Goal: Task Accomplishment & Management: Use online tool/utility

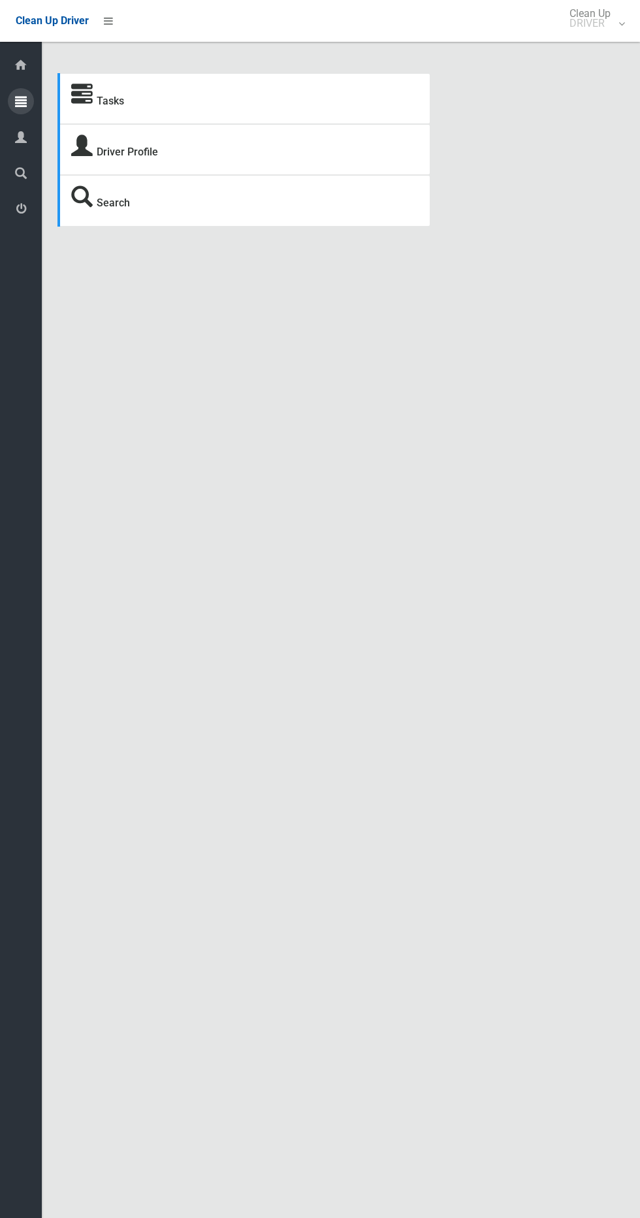
click at [21, 99] on icon at bounding box center [21, 101] width 12 height 26
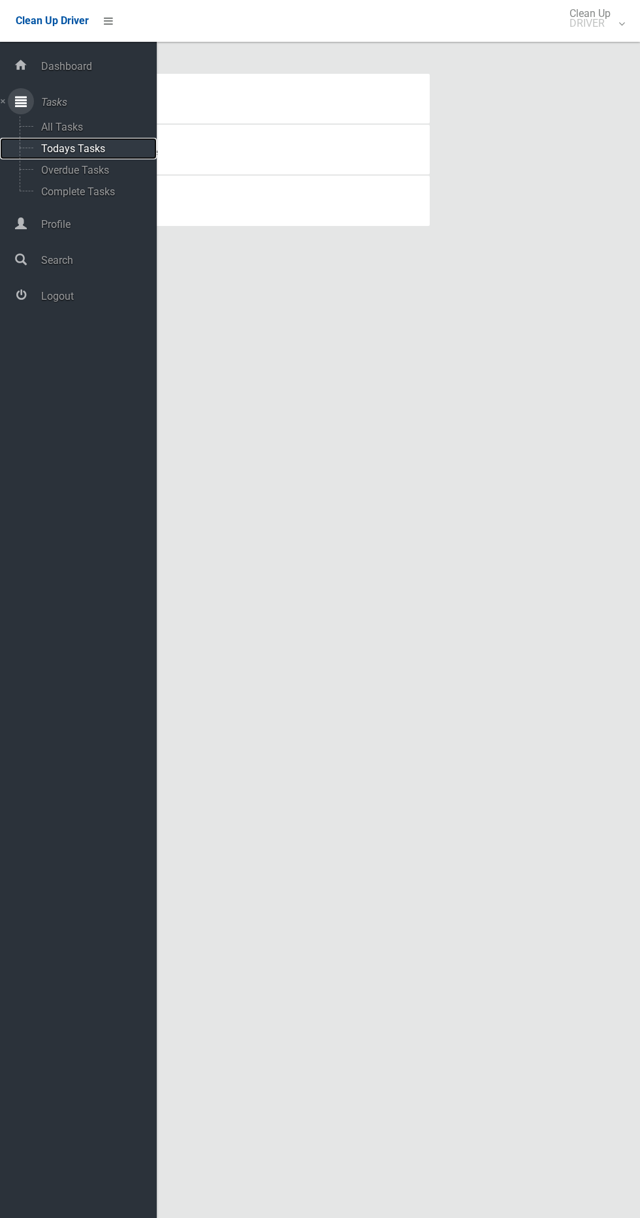
click at [66, 151] on span "Todays Tasks" at bounding box center [91, 148] width 108 height 12
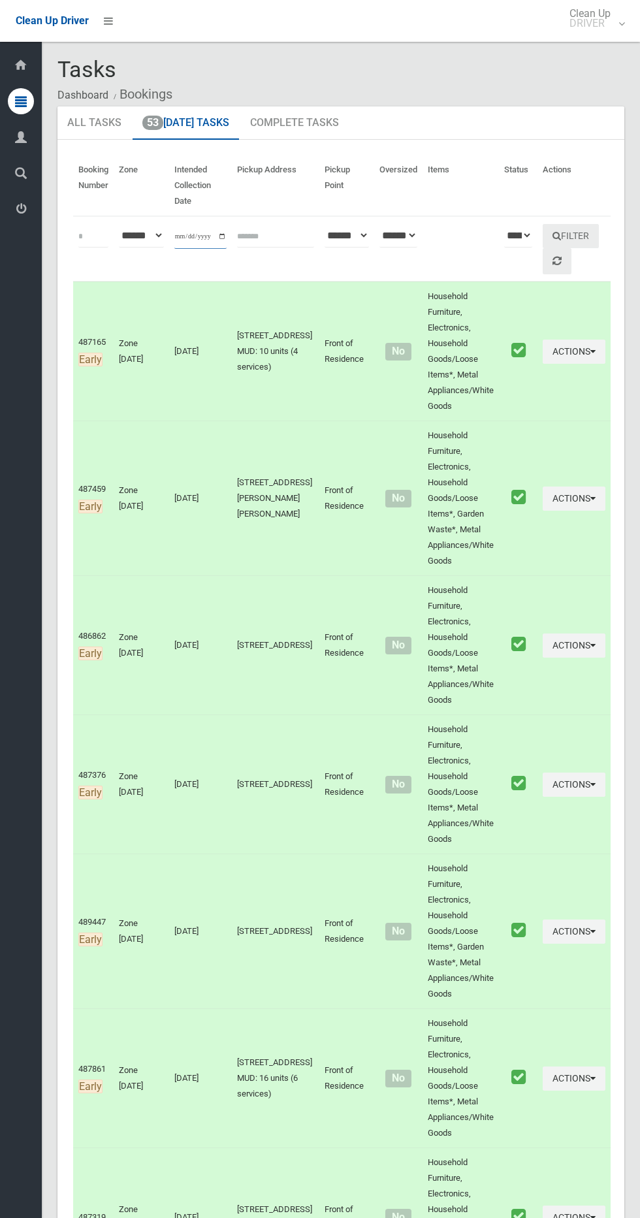
click at [193, 243] on input "**********" at bounding box center [200, 237] width 52 height 24
type input "**********"
click at [590, 237] on button "Filter" at bounding box center [571, 236] width 56 height 24
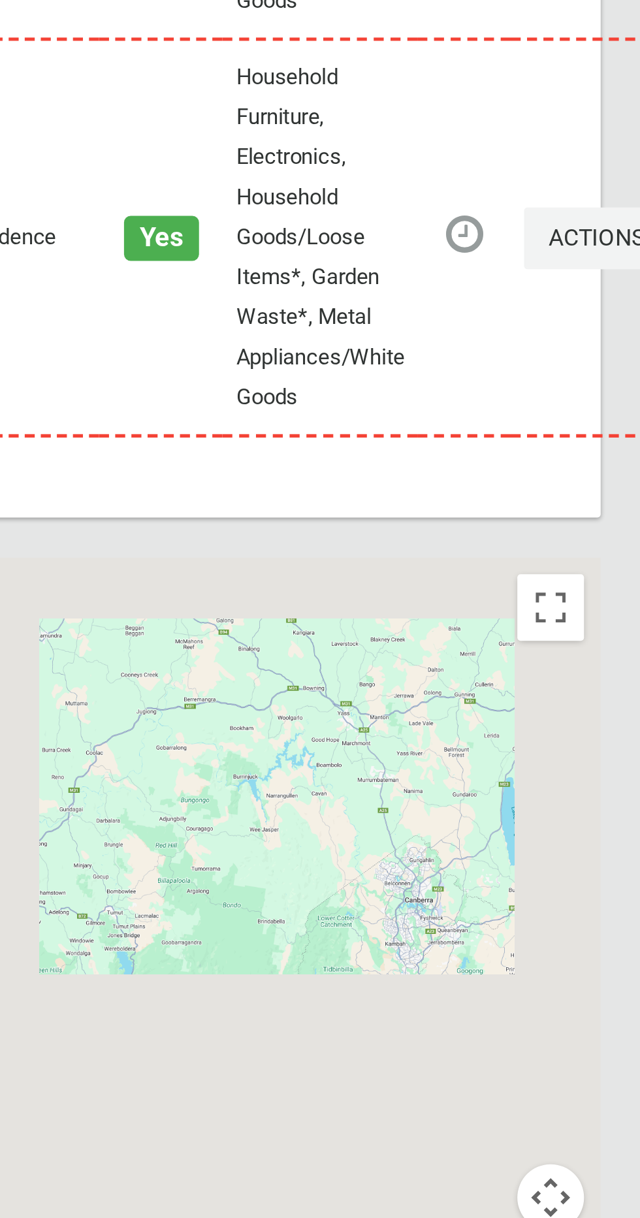
scroll to position [7042, 0]
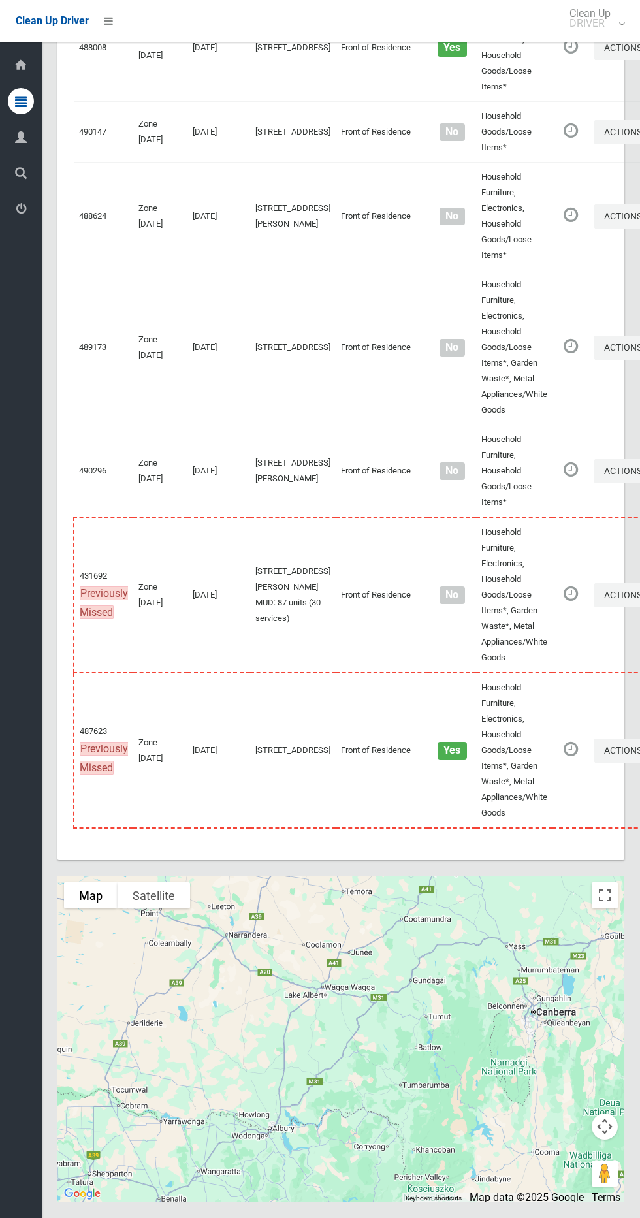
click at [620, 921] on div at bounding box center [340, 1038] width 567 height 326
click at [611, 907] on button "Toggle fullscreen view" at bounding box center [604, 895] width 26 height 26
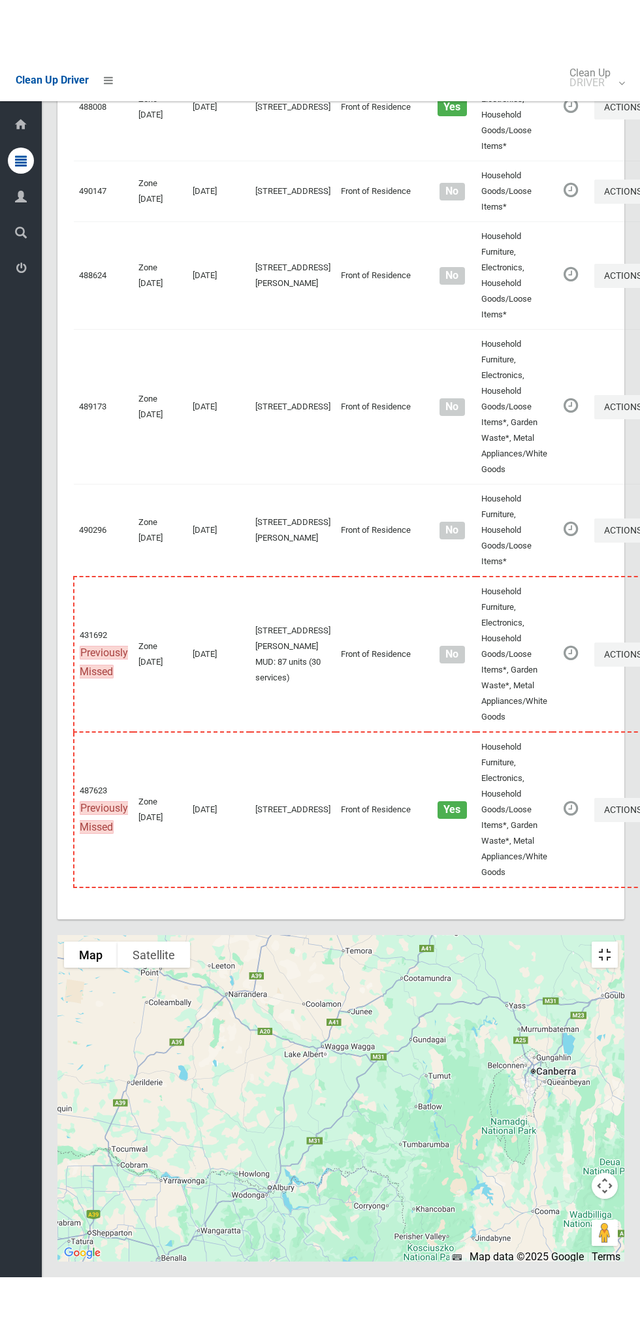
scroll to position [6932, 0]
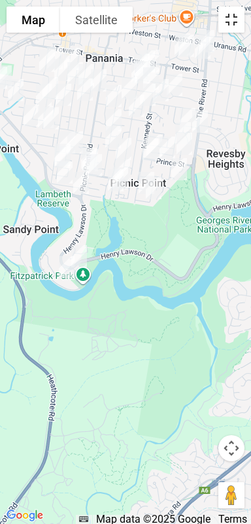
click at [237, 24] on button "Toggle fullscreen view" at bounding box center [231, 20] width 26 height 26
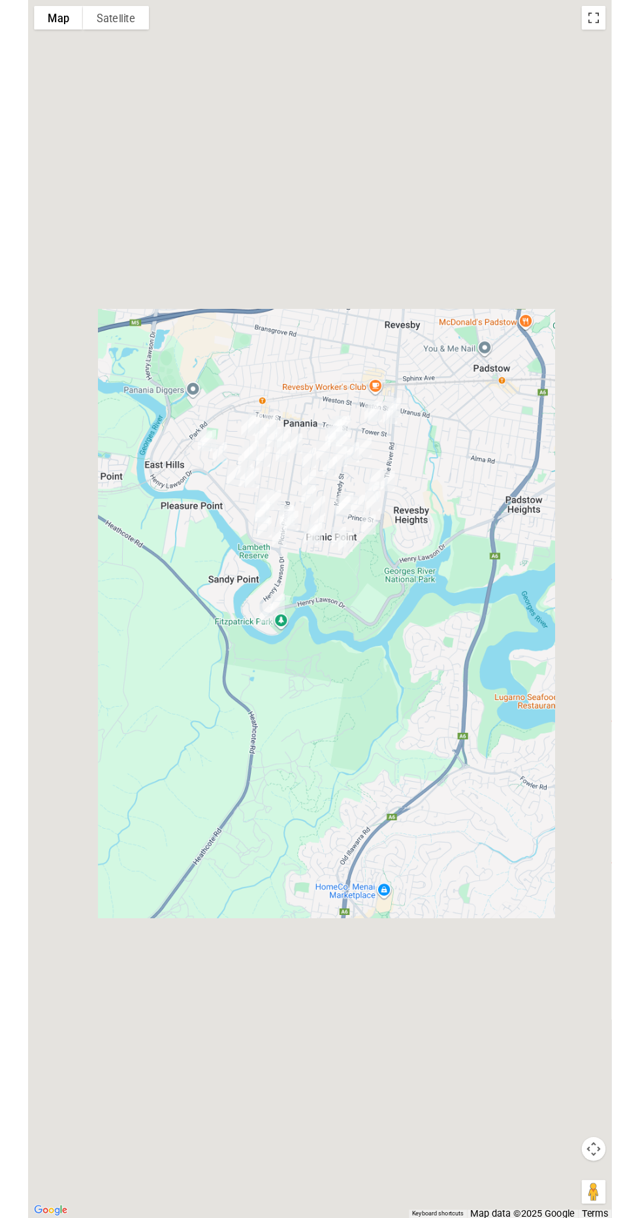
scroll to position [6978, 0]
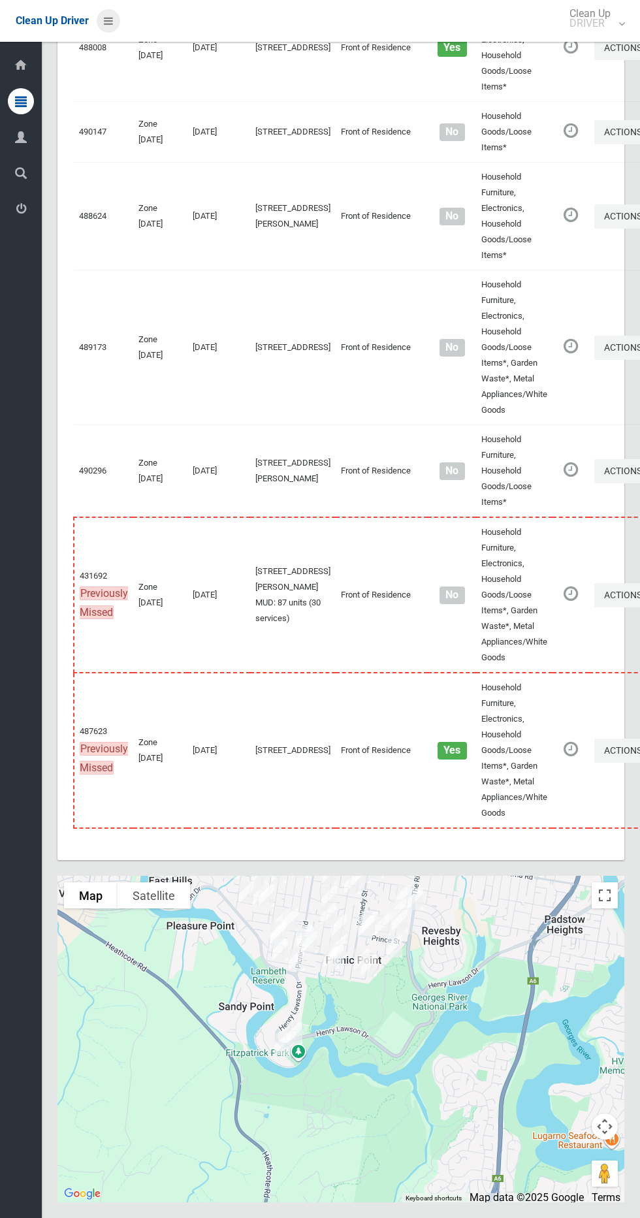
click at [112, 20] on icon at bounding box center [108, 21] width 9 height 22
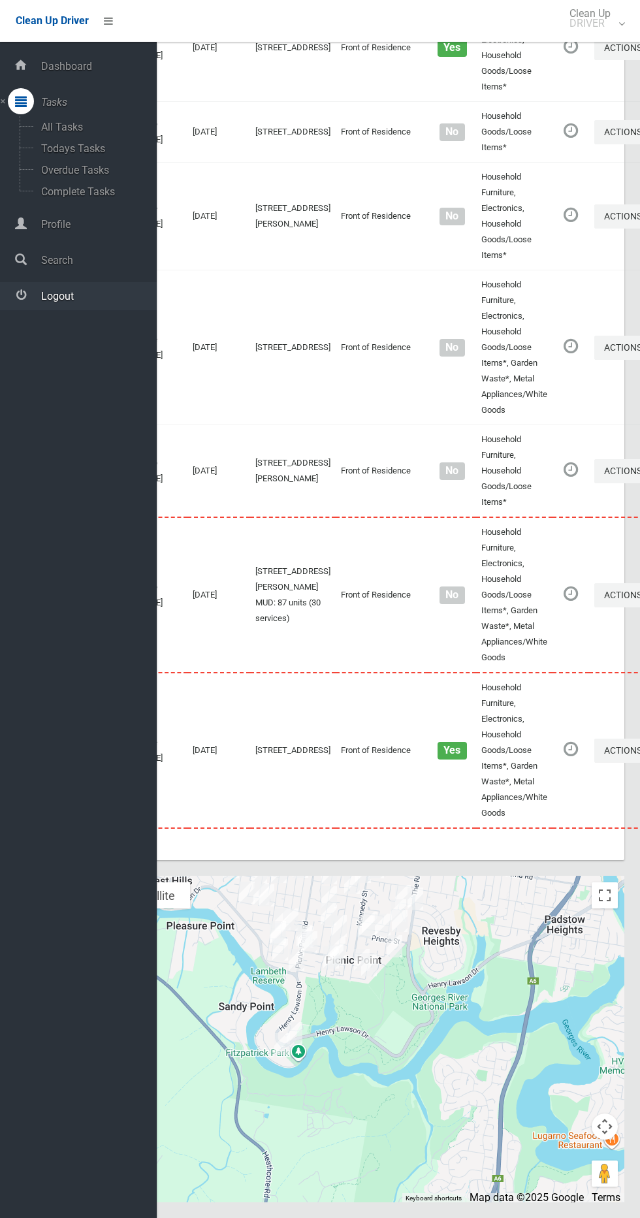
click at [72, 295] on span "Logout" at bounding box center [96, 296] width 119 height 12
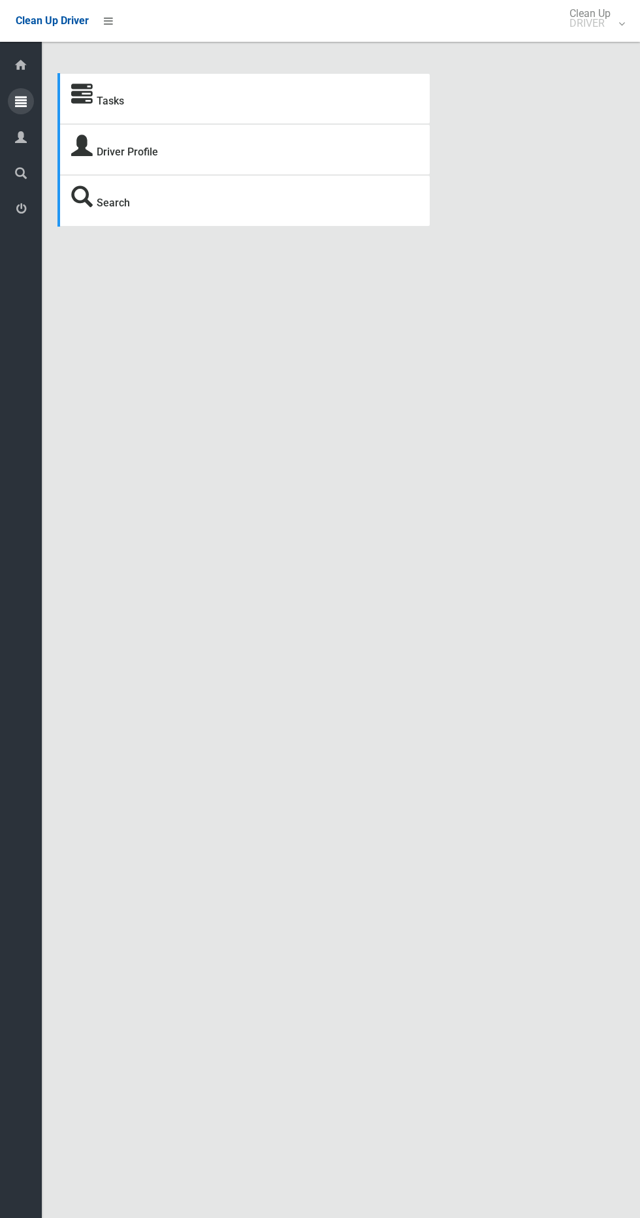
click at [27, 101] on div at bounding box center [21, 101] width 26 height 26
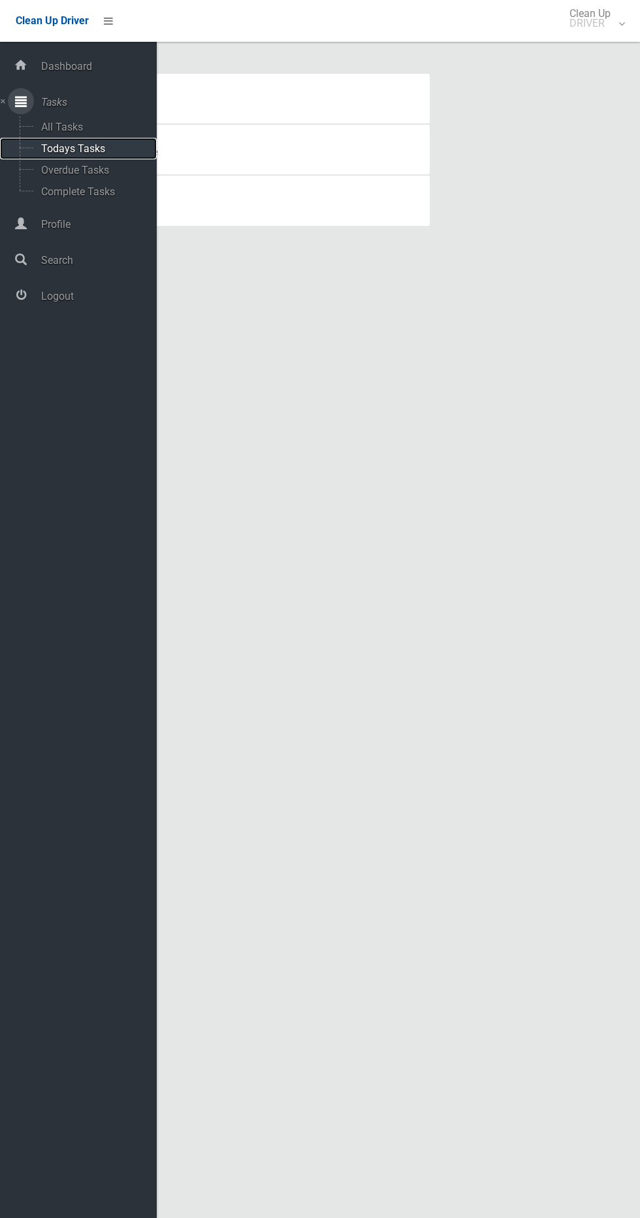
click at [88, 148] on span "Todays Tasks" at bounding box center [91, 148] width 108 height 12
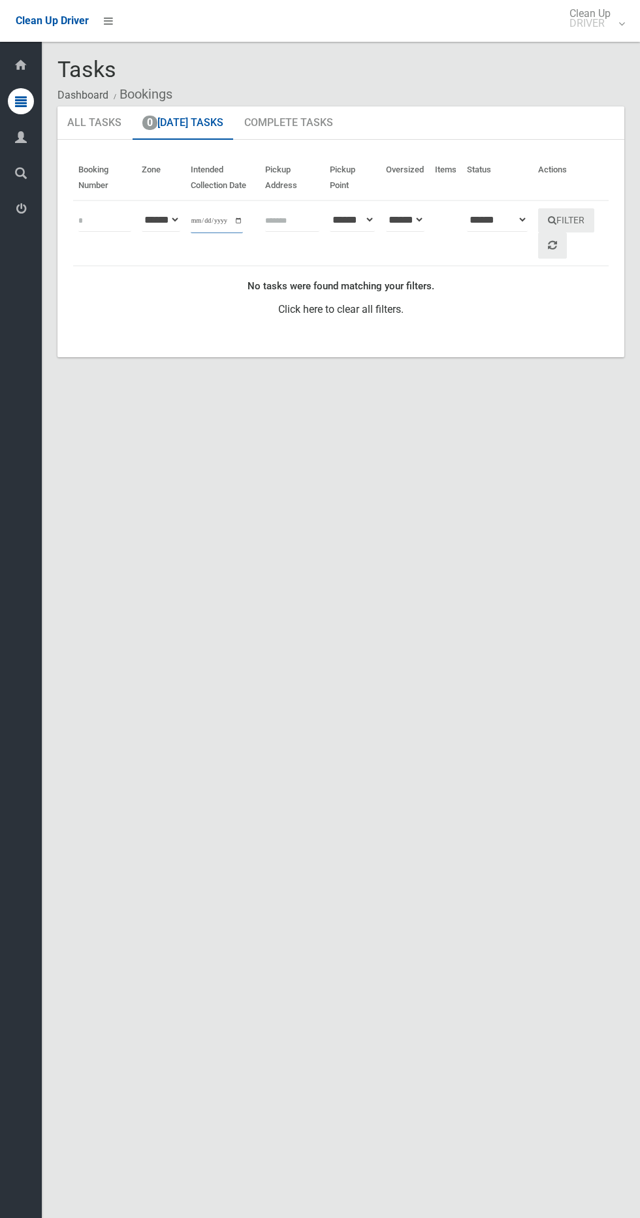
click at [218, 231] on input "**********" at bounding box center [217, 221] width 52 height 24
type input "**********"
click at [593, 216] on button "Filter" at bounding box center [566, 220] width 56 height 24
click at [210, 220] on input "**********" at bounding box center [217, 221] width 52 height 24
click at [108, 20] on icon at bounding box center [108, 21] width 9 height 22
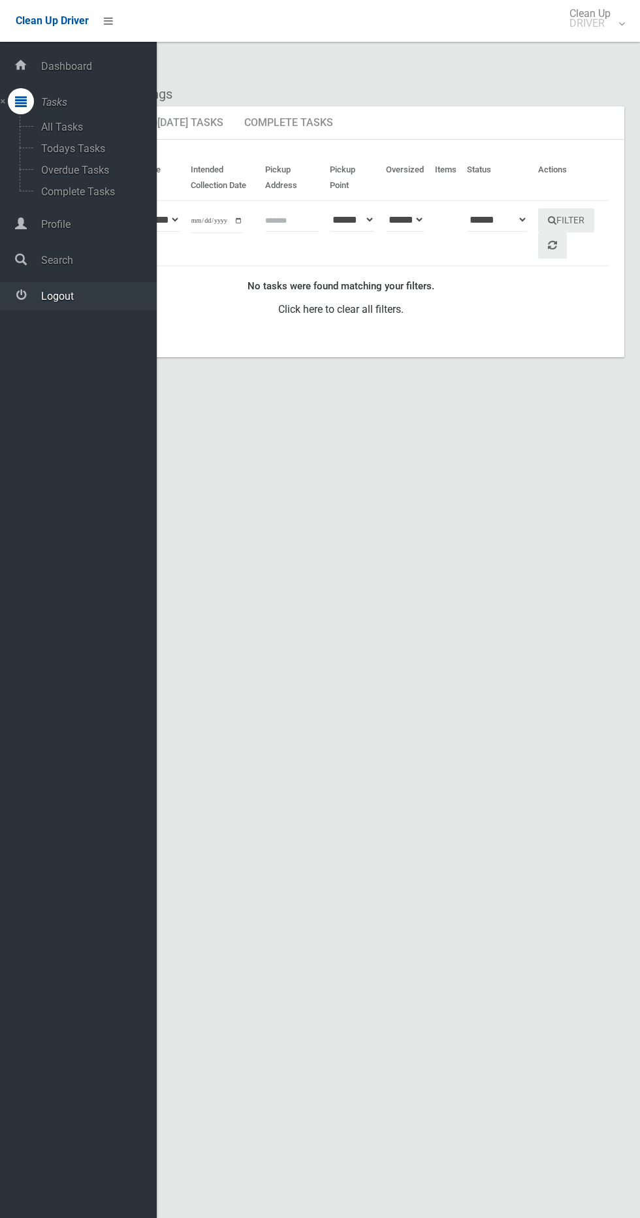
click at [75, 292] on span "Logout" at bounding box center [96, 296] width 119 height 12
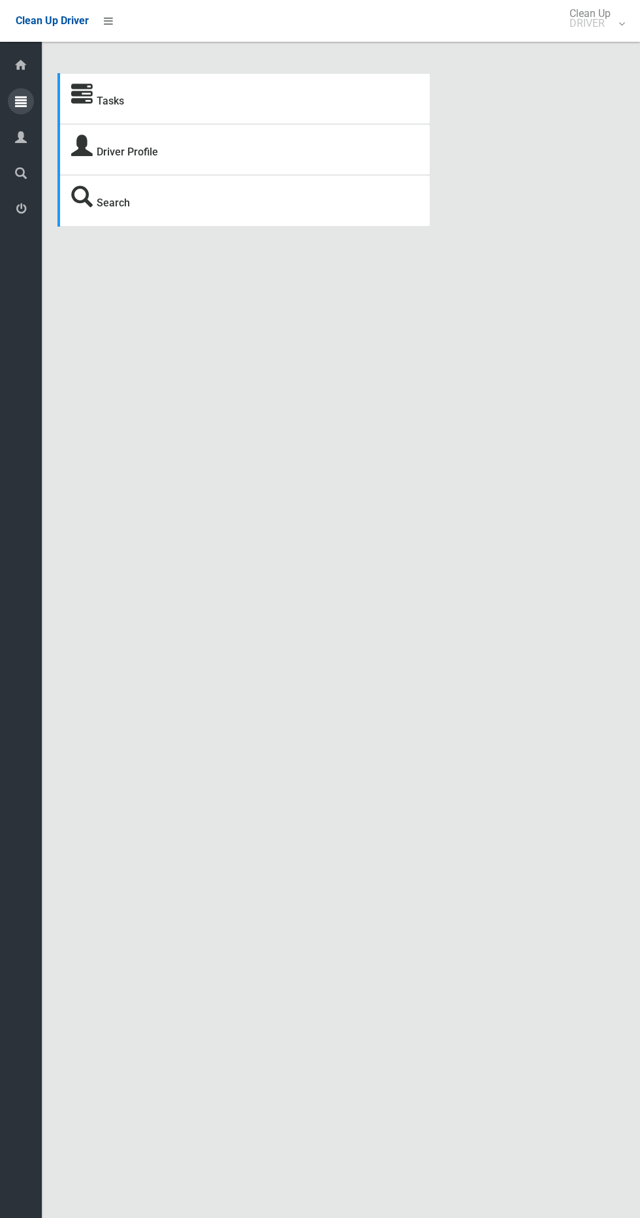
click at [20, 104] on icon at bounding box center [21, 101] width 12 height 26
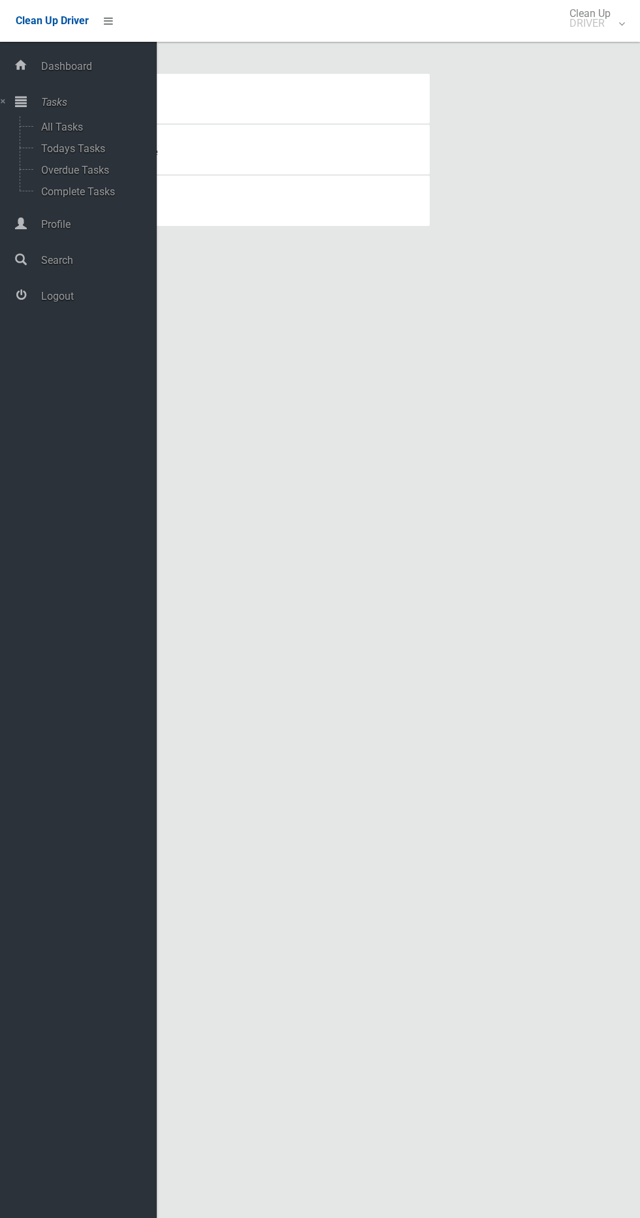
click at [249, 47] on div "Tasks Driver Profile Search" at bounding box center [341, 137] width 598 height 242
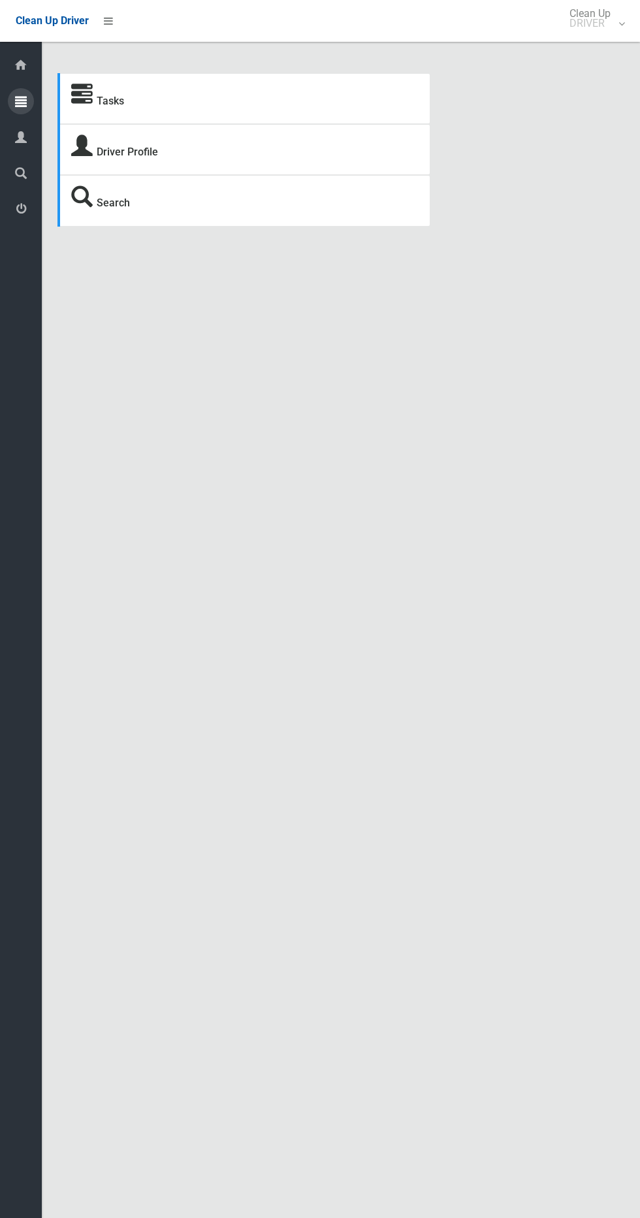
click at [21, 101] on icon at bounding box center [21, 101] width 12 height 26
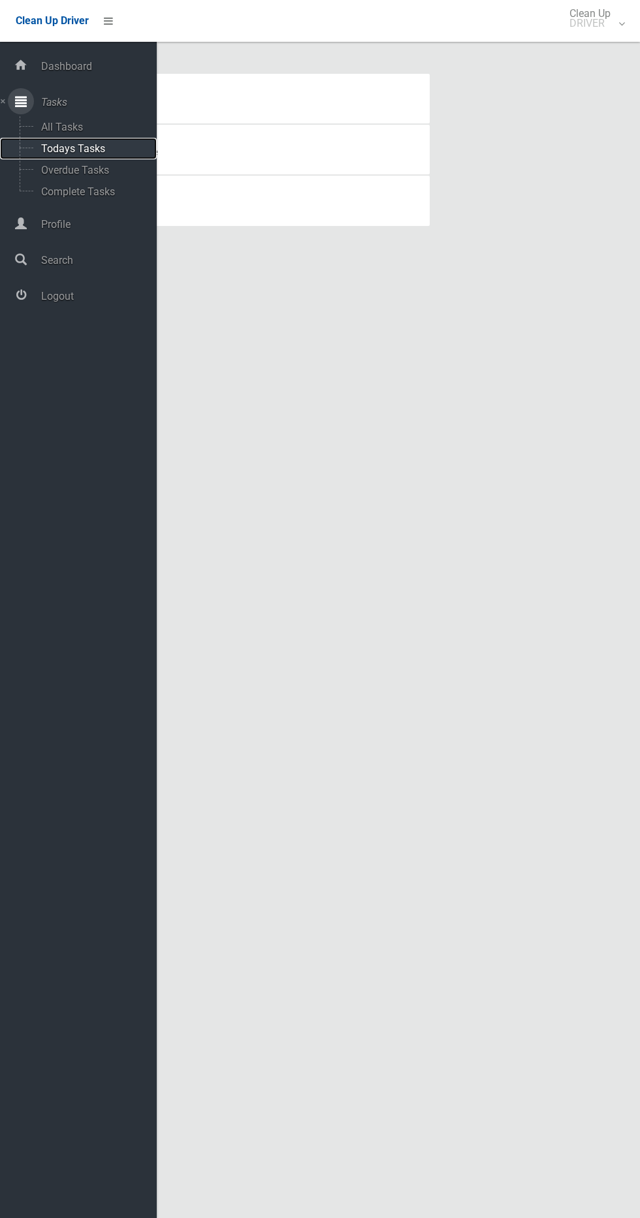
click at [88, 146] on span "Todays Tasks" at bounding box center [91, 148] width 108 height 12
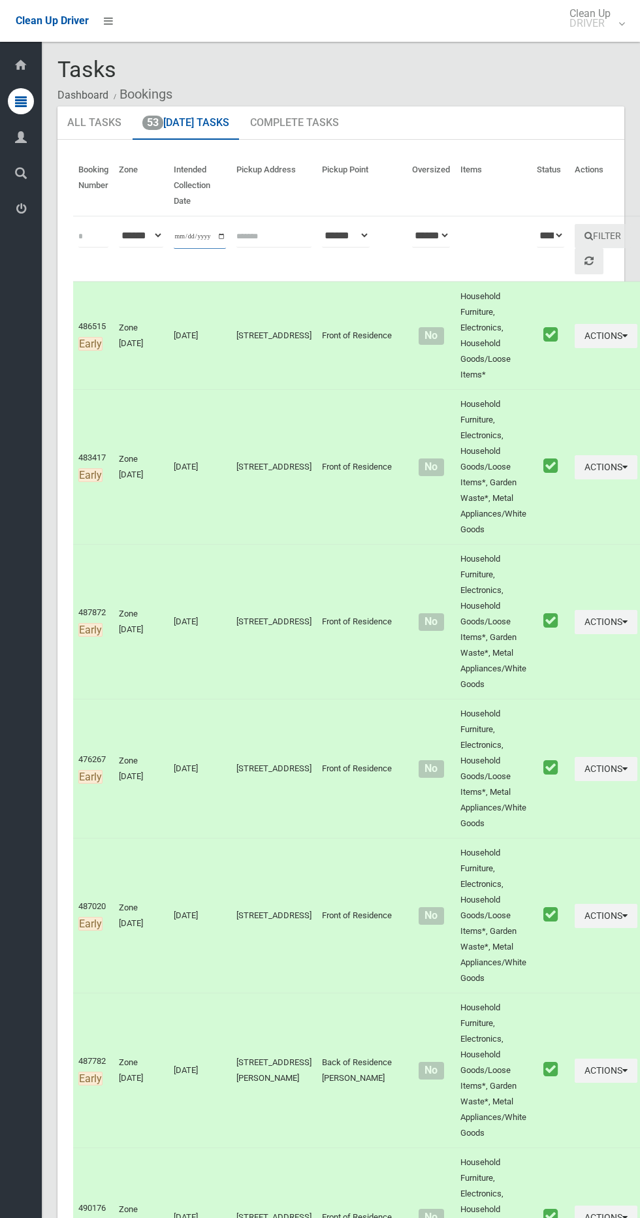
click at [219, 241] on input "**********" at bounding box center [200, 237] width 52 height 24
type input "**********"
click at [575, 236] on button "Filter" at bounding box center [603, 236] width 56 height 24
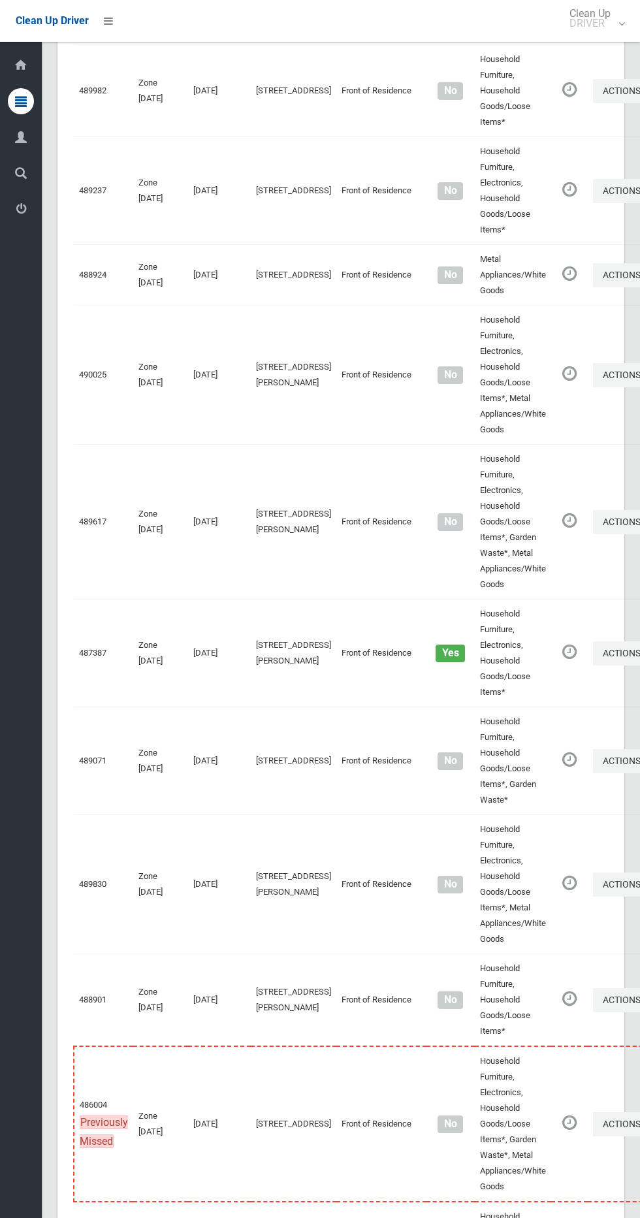
scroll to position [7301, 0]
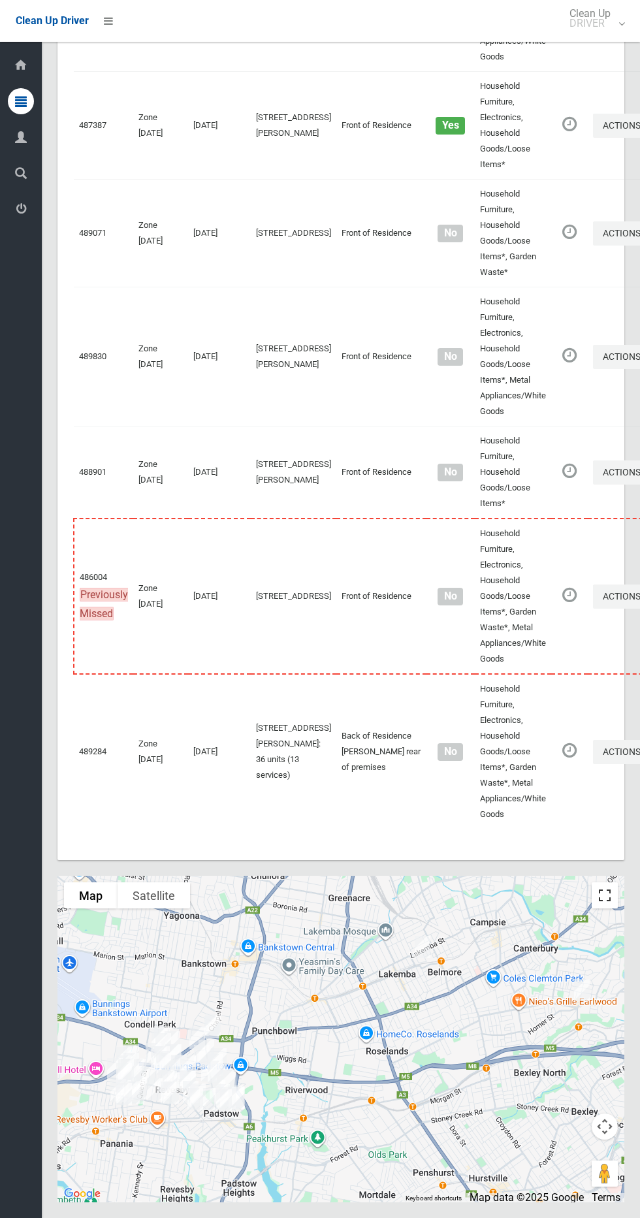
click at [608, 900] on button "Toggle fullscreen view" at bounding box center [604, 895] width 26 height 26
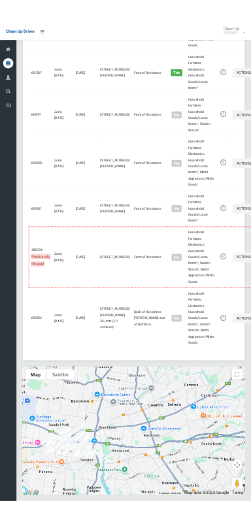
scroll to position [7183, 0]
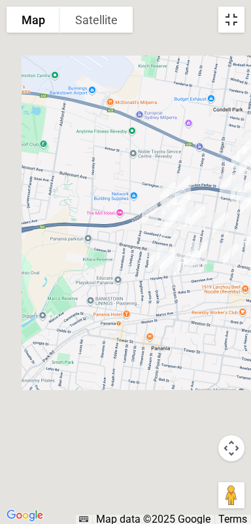
click at [235, 9] on button "Toggle fullscreen view" at bounding box center [231, 20] width 26 height 26
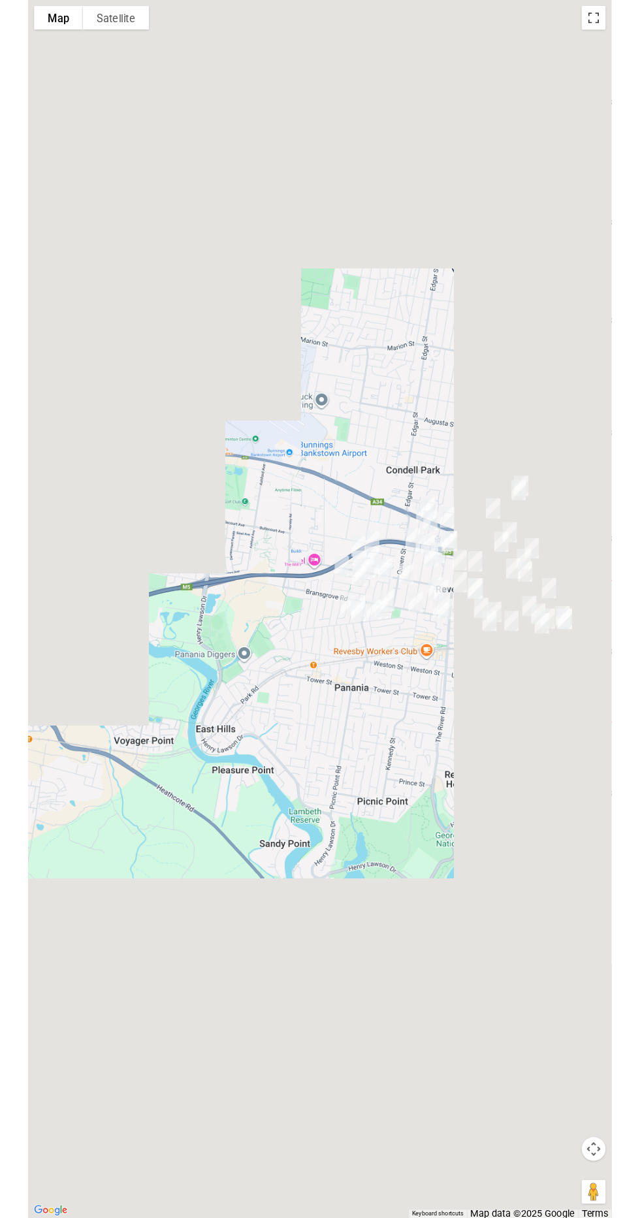
scroll to position [7249, 0]
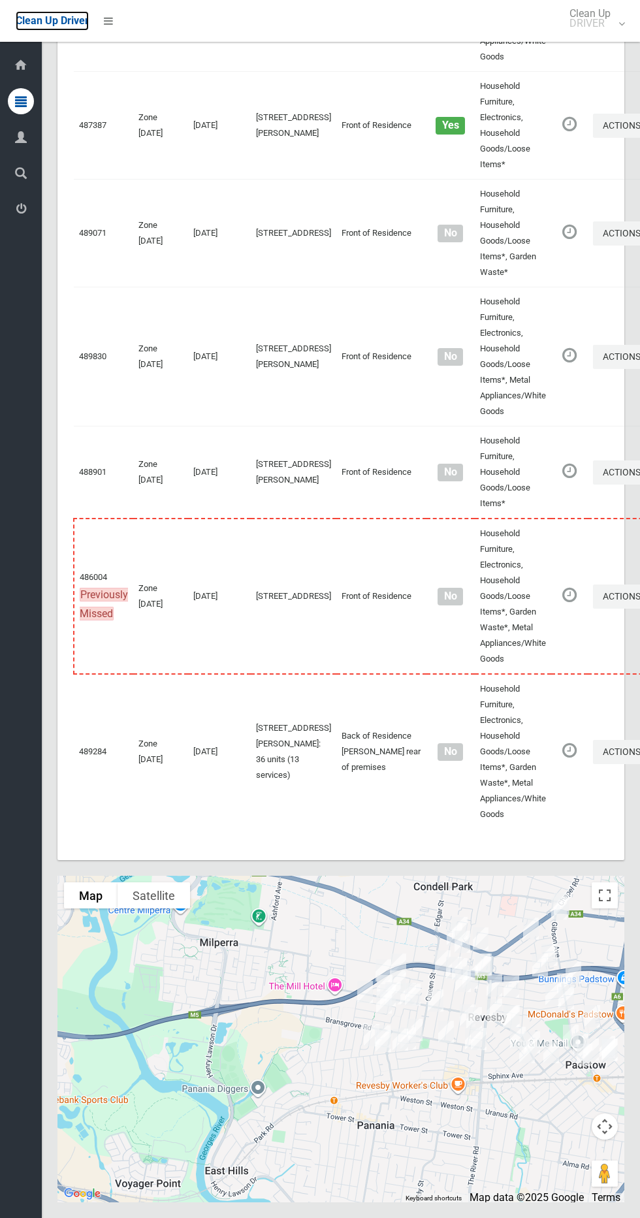
click at [82, 28] on link "Clean Up Driver" at bounding box center [52, 21] width 73 height 20
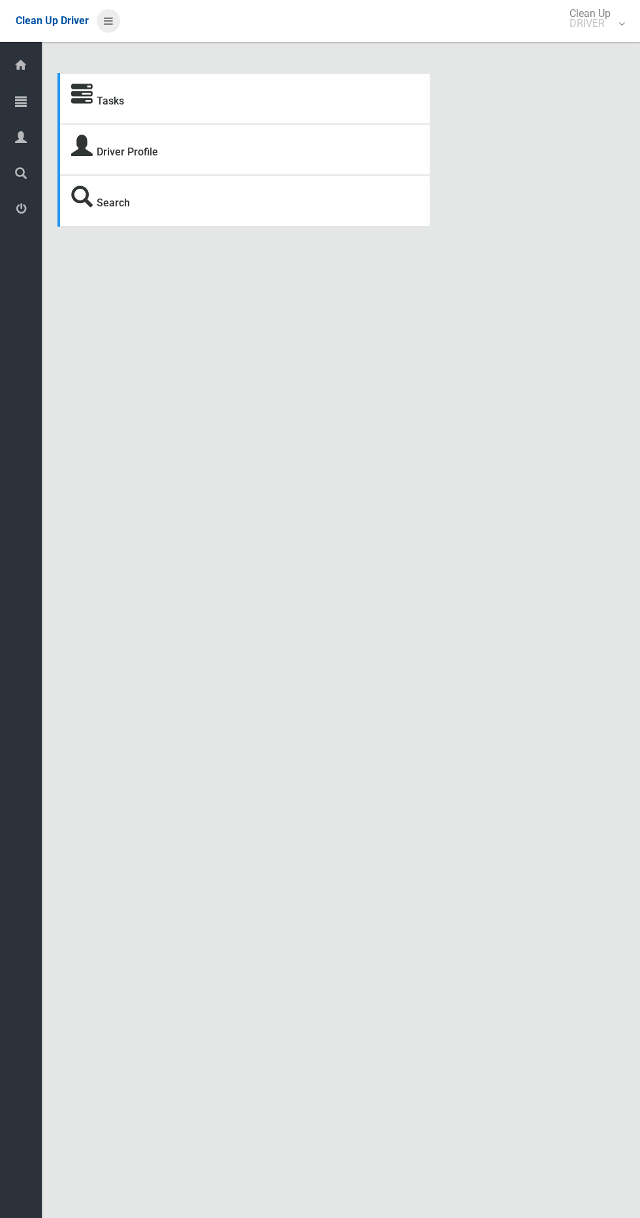
click at [114, 20] on link at bounding box center [109, 21] width 24 height 24
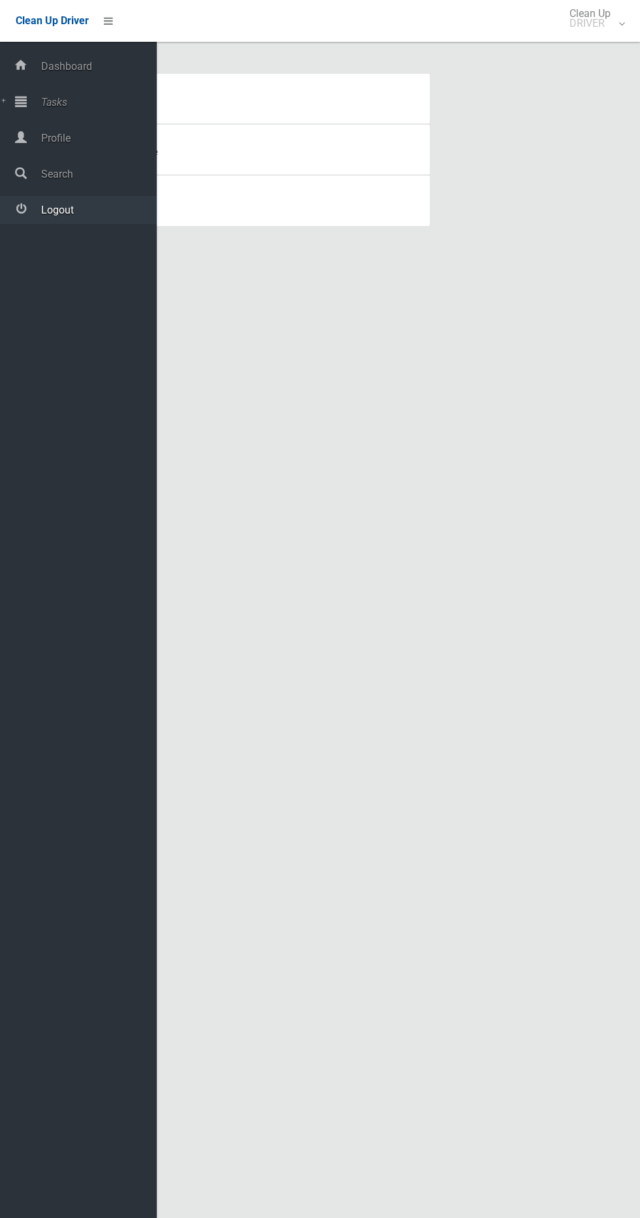
click at [78, 211] on span "Logout" at bounding box center [96, 210] width 119 height 12
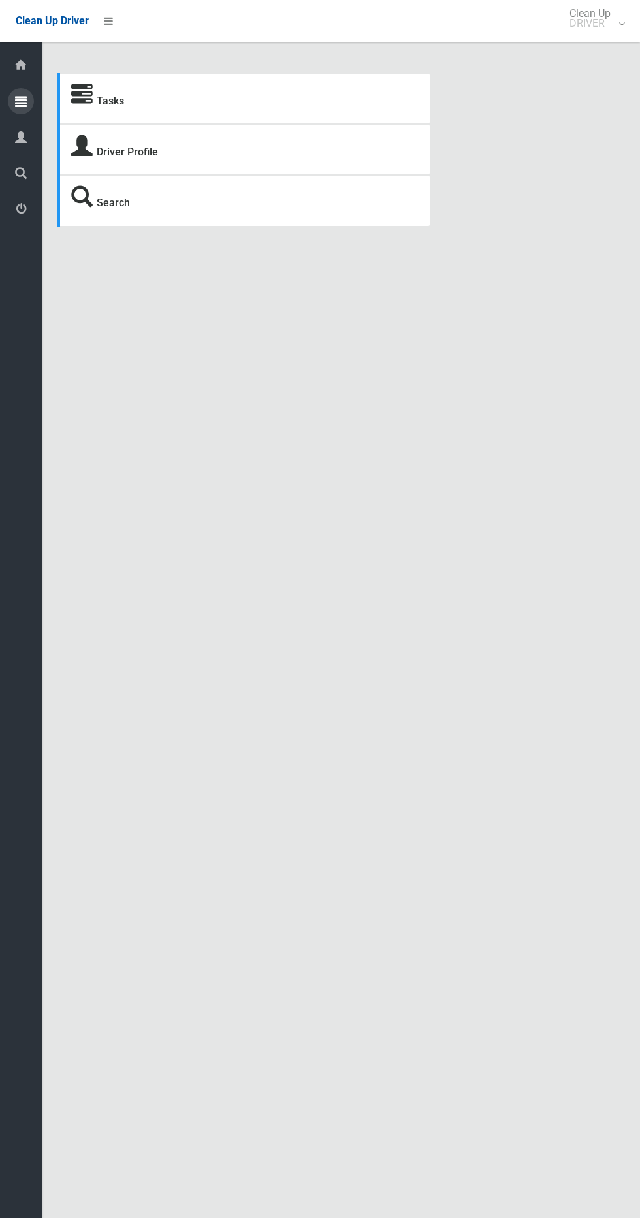
click at [24, 101] on icon at bounding box center [21, 101] width 12 height 26
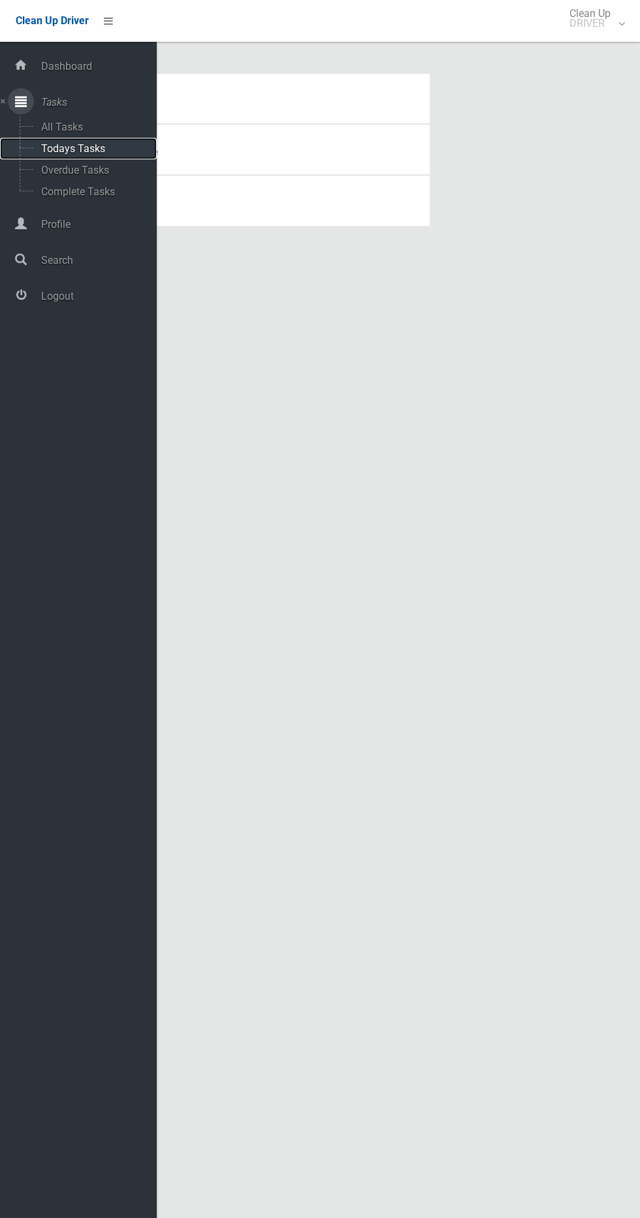
click at [99, 153] on span "Todays Tasks" at bounding box center [91, 148] width 108 height 12
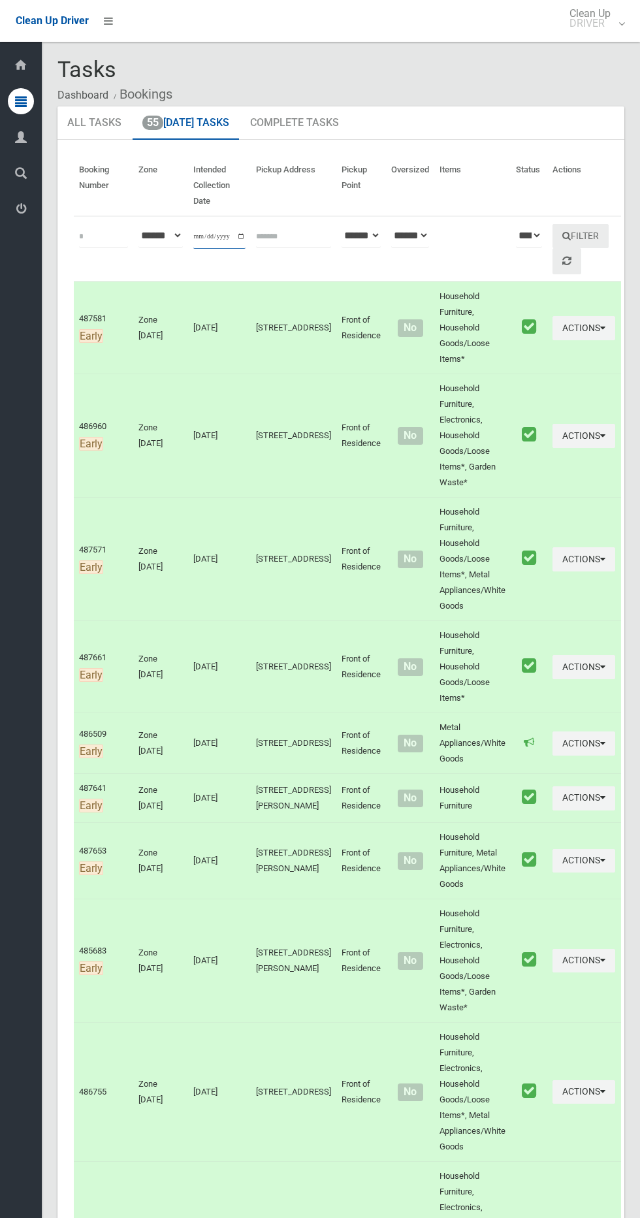
click at [232, 248] on input "**********" at bounding box center [219, 237] width 52 height 24
type input "**********"
click at [580, 232] on button "Filter" at bounding box center [580, 236] width 56 height 24
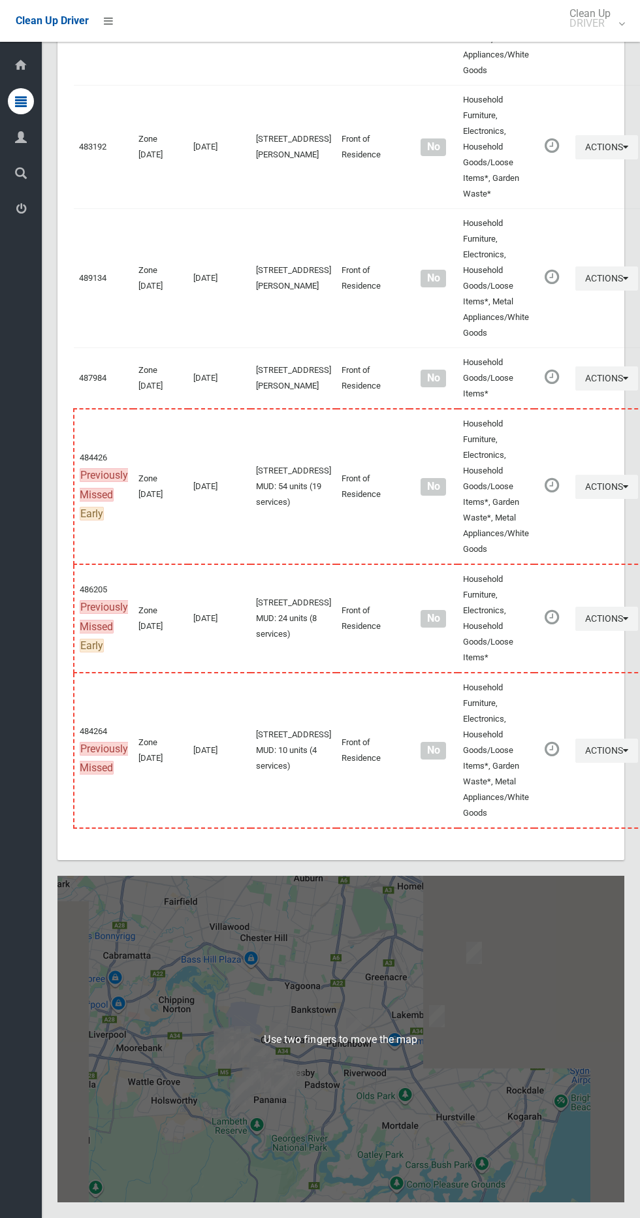
scroll to position [7129, 0]
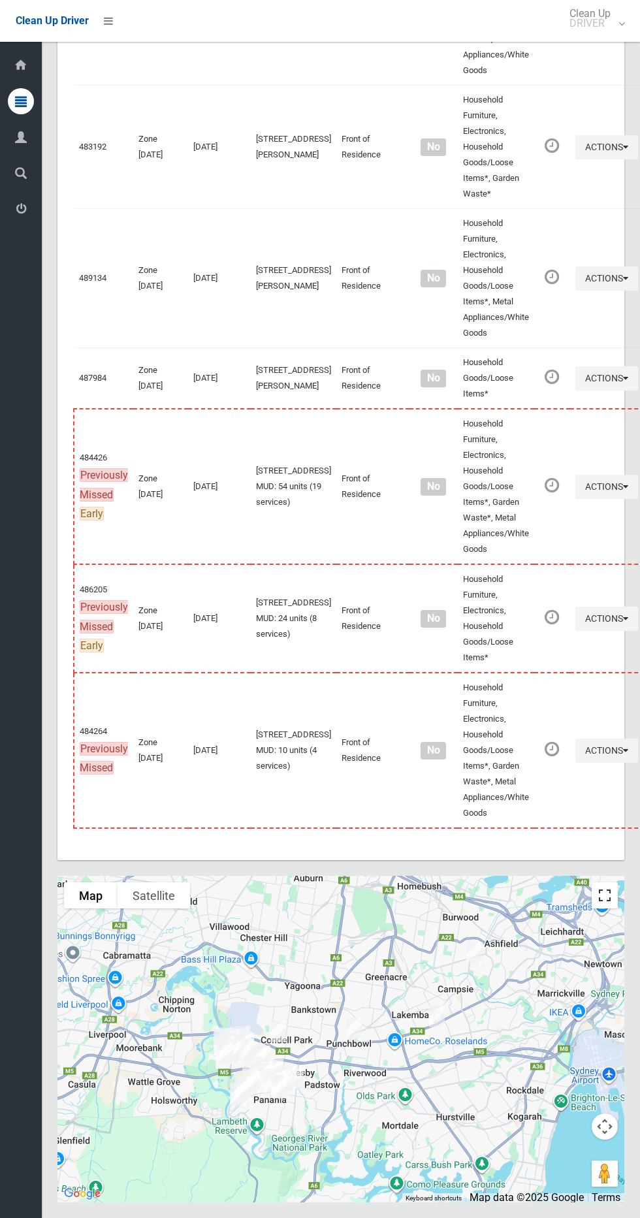
click at [608, 892] on button "Toggle fullscreen view" at bounding box center [604, 895] width 26 height 26
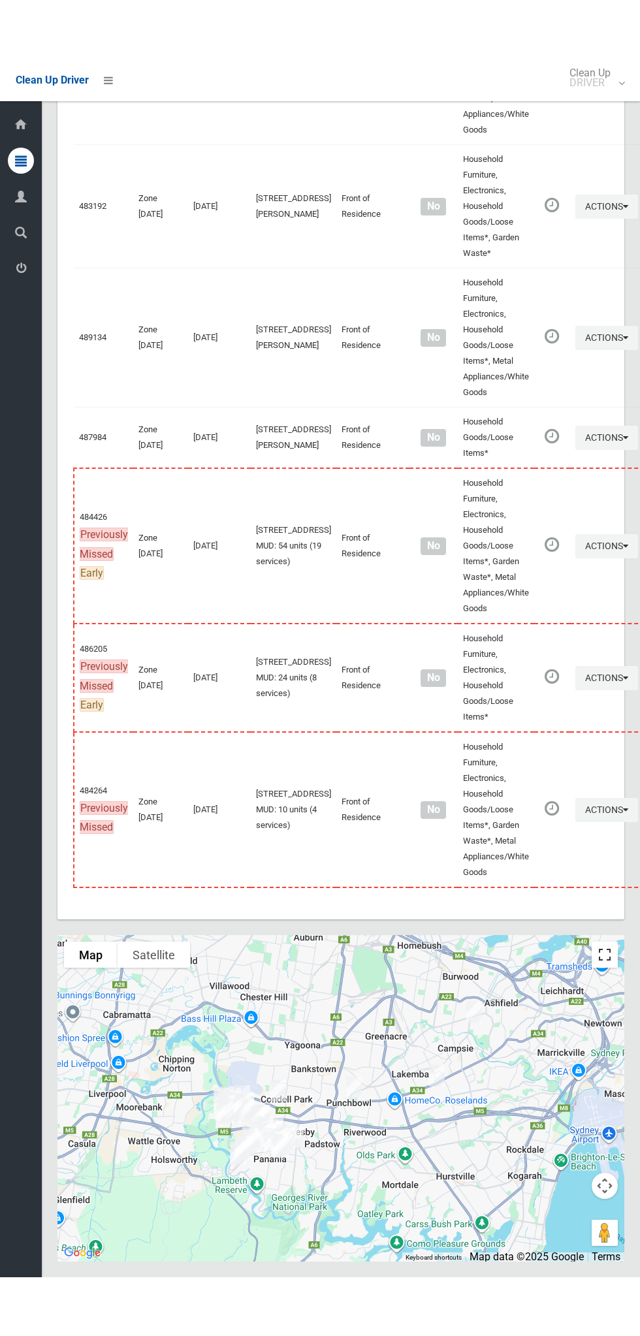
scroll to position [7011, 0]
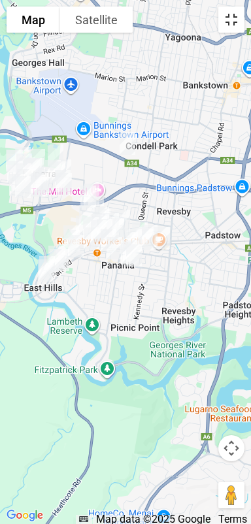
click at [223, 31] on button "Toggle fullscreen view" at bounding box center [231, 20] width 26 height 26
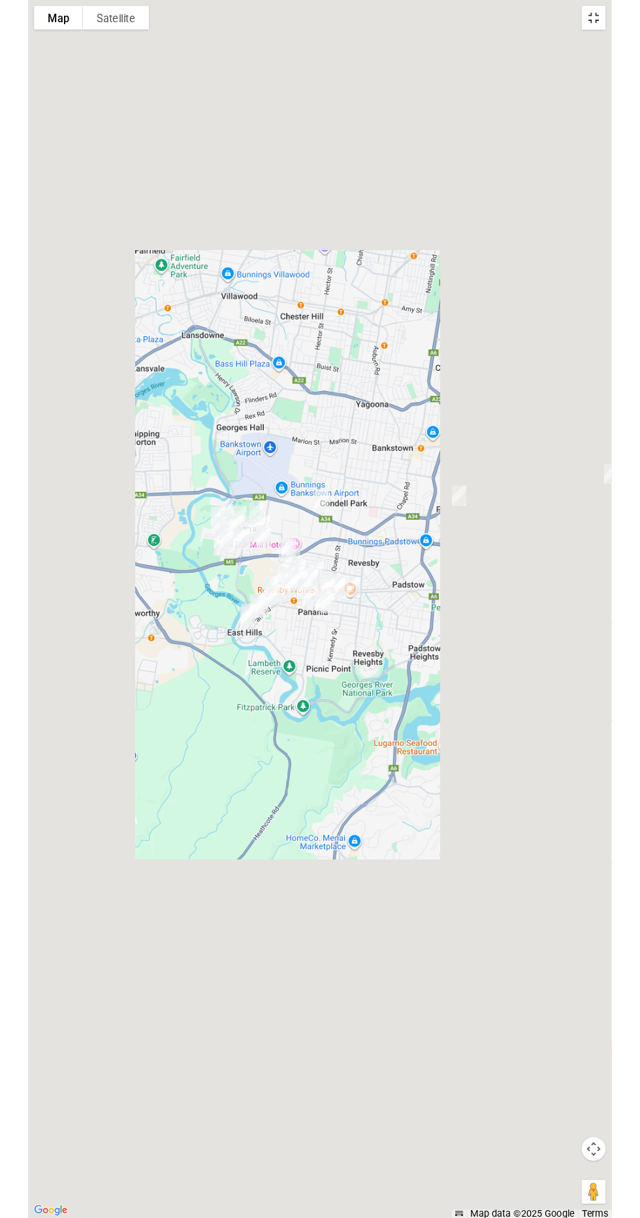
scroll to position [7049, 0]
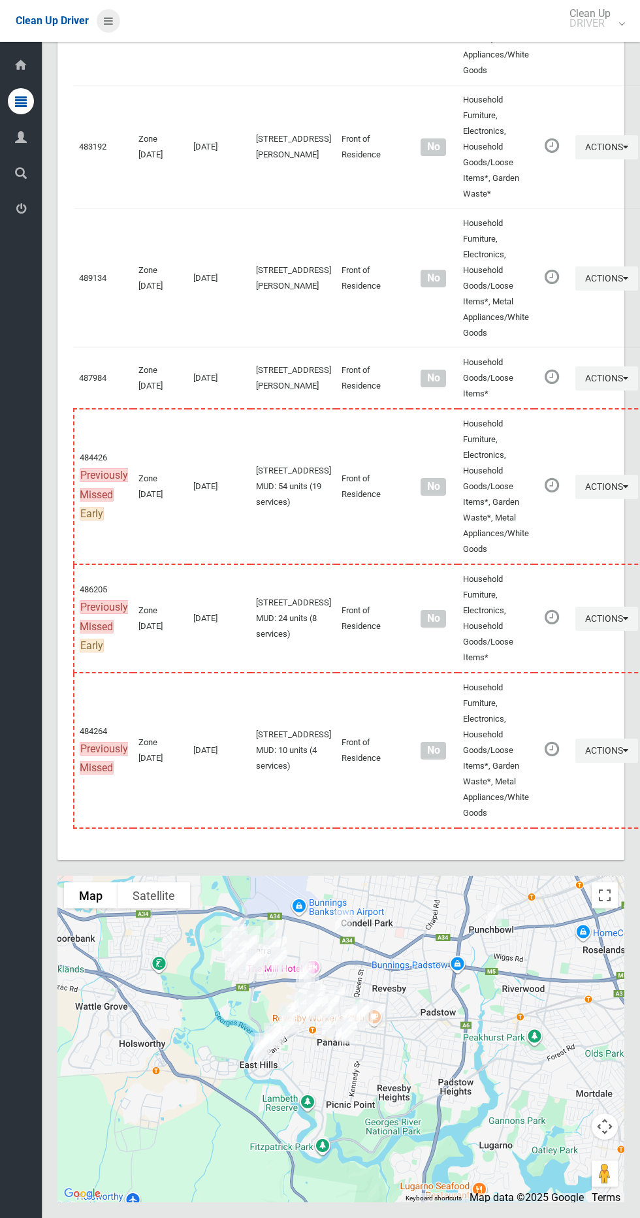
click at [108, 20] on icon at bounding box center [108, 21] width 9 height 22
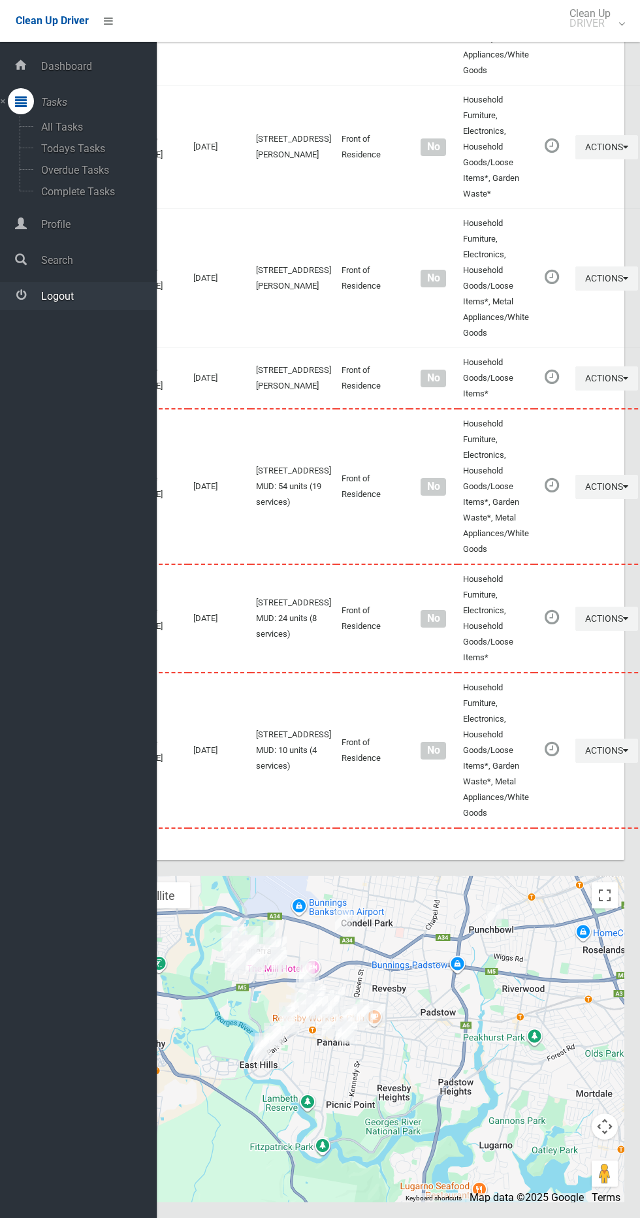
click at [93, 302] on link "Logout" at bounding box center [78, 296] width 157 height 28
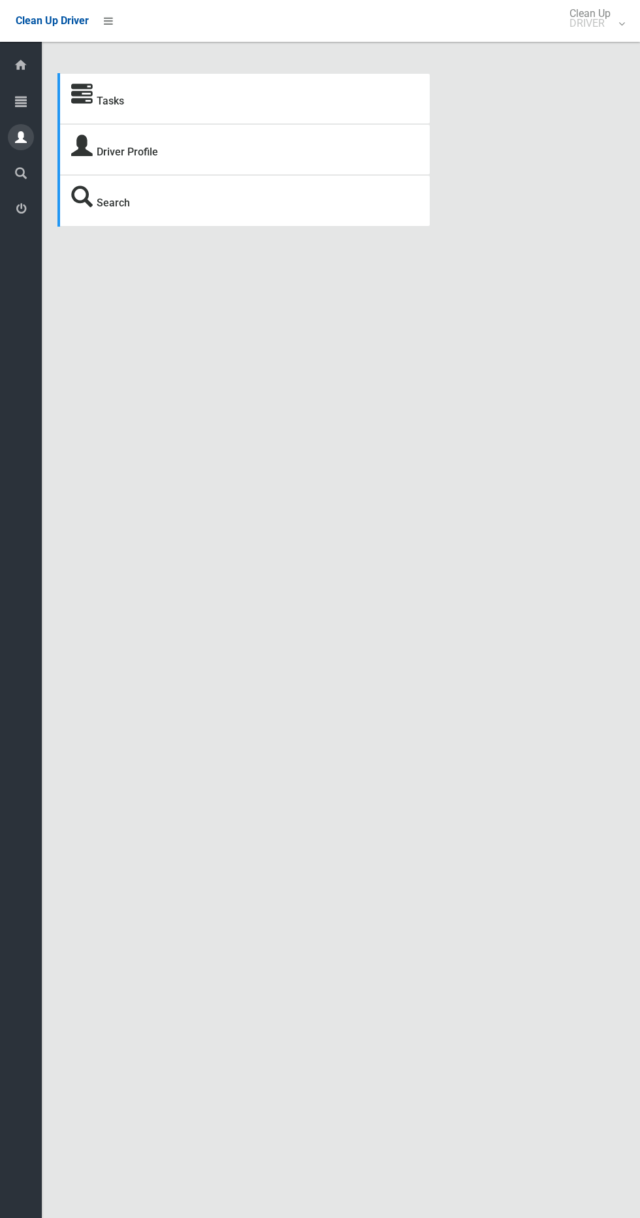
click at [21, 136] on icon at bounding box center [21, 137] width 12 height 26
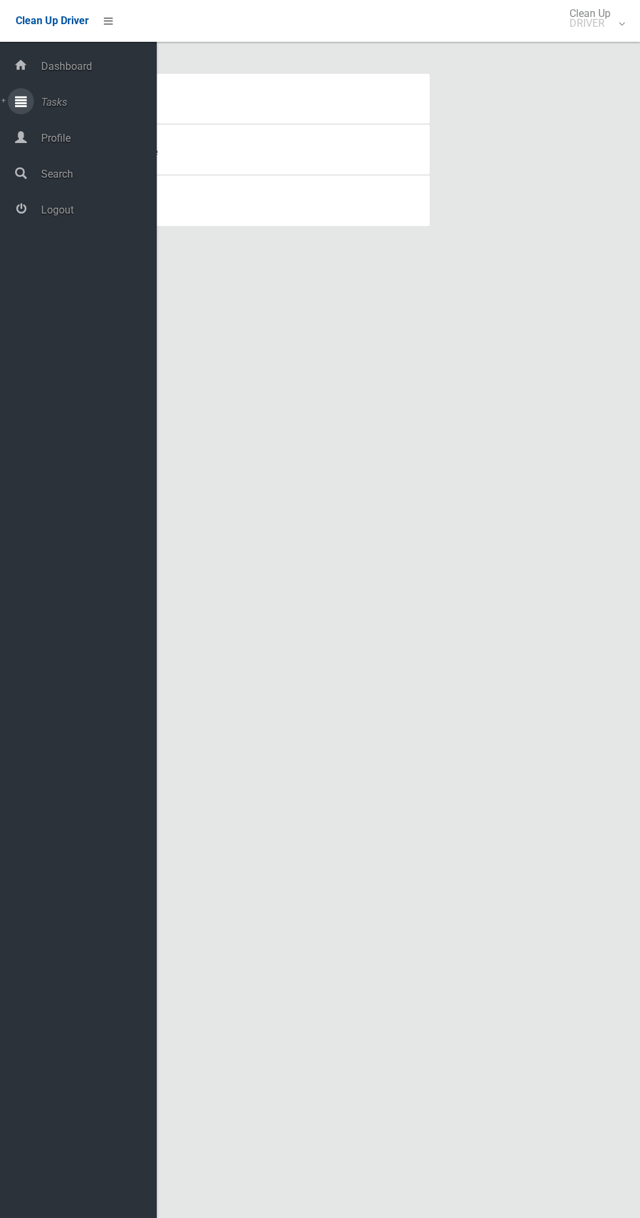
click at [24, 106] on icon at bounding box center [21, 101] width 12 height 26
click at [71, 168] on span "Overdue Tasks" at bounding box center [91, 170] width 108 height 12
click at [106, 148] on span "Todays Tasks" at bounding box center [91, 148] width 108 height 12
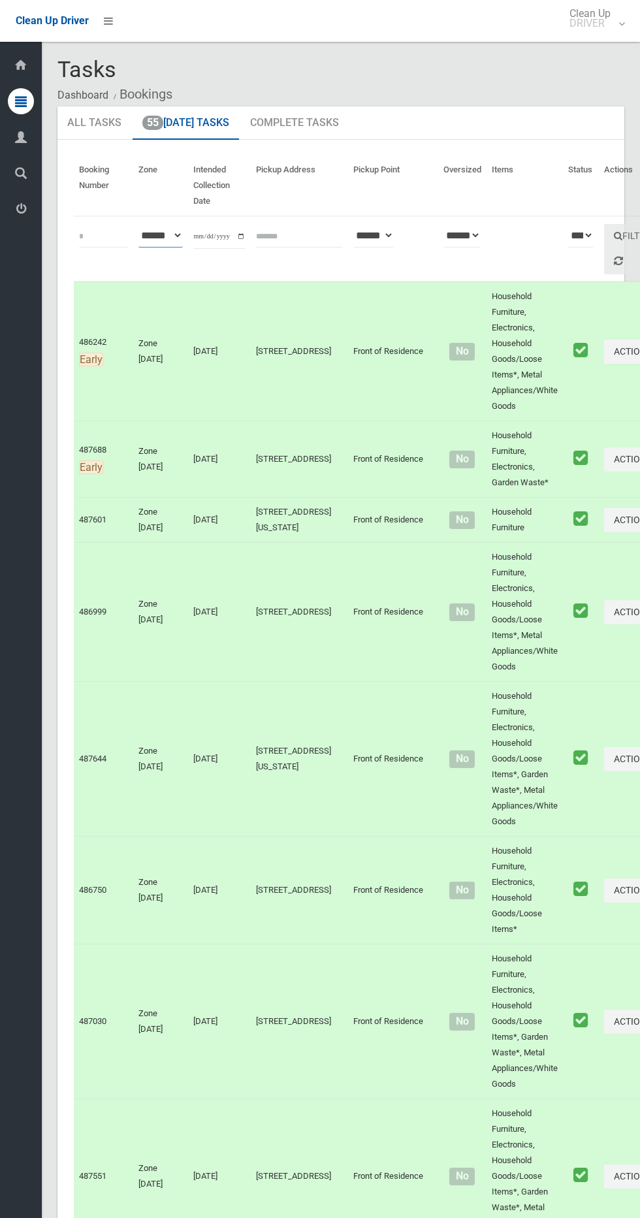
click at [176, 235] on select "**********" at bounding box center [160, 235] width 44 height 24
click at [223, 247] on input "**********" at bounding box center [219, 237] width 52 height 24
type input "**********"
click at [604, 227] on button "Filter" at bounding box center [632, 236] width 56 height 24
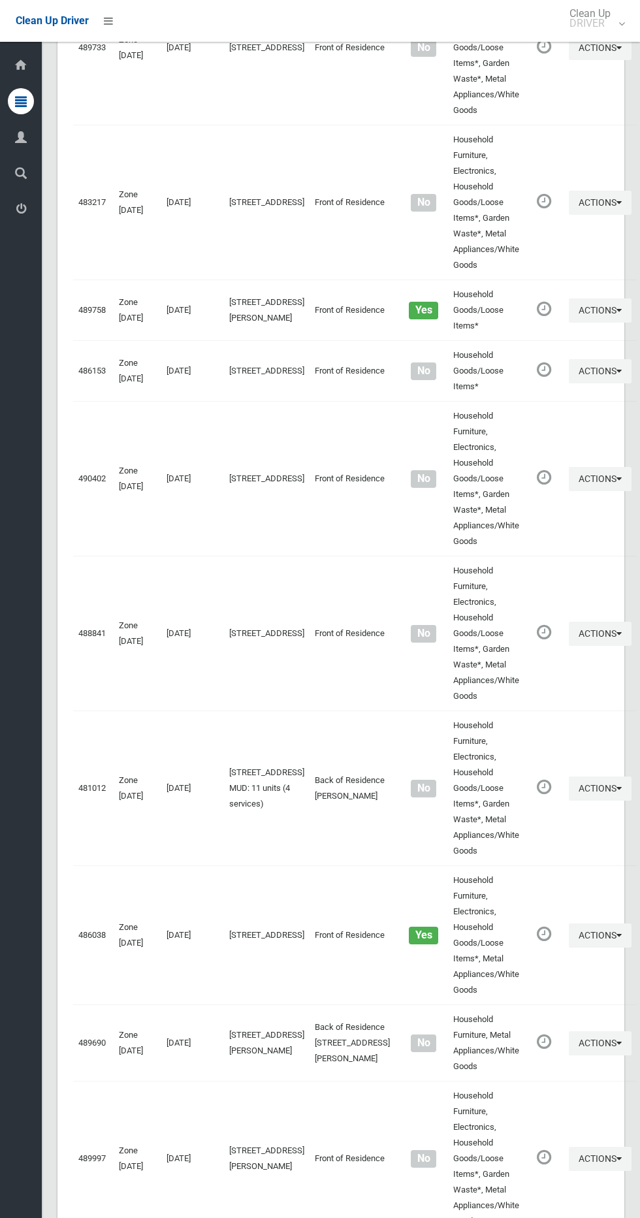
scroll to position [6311, 0]
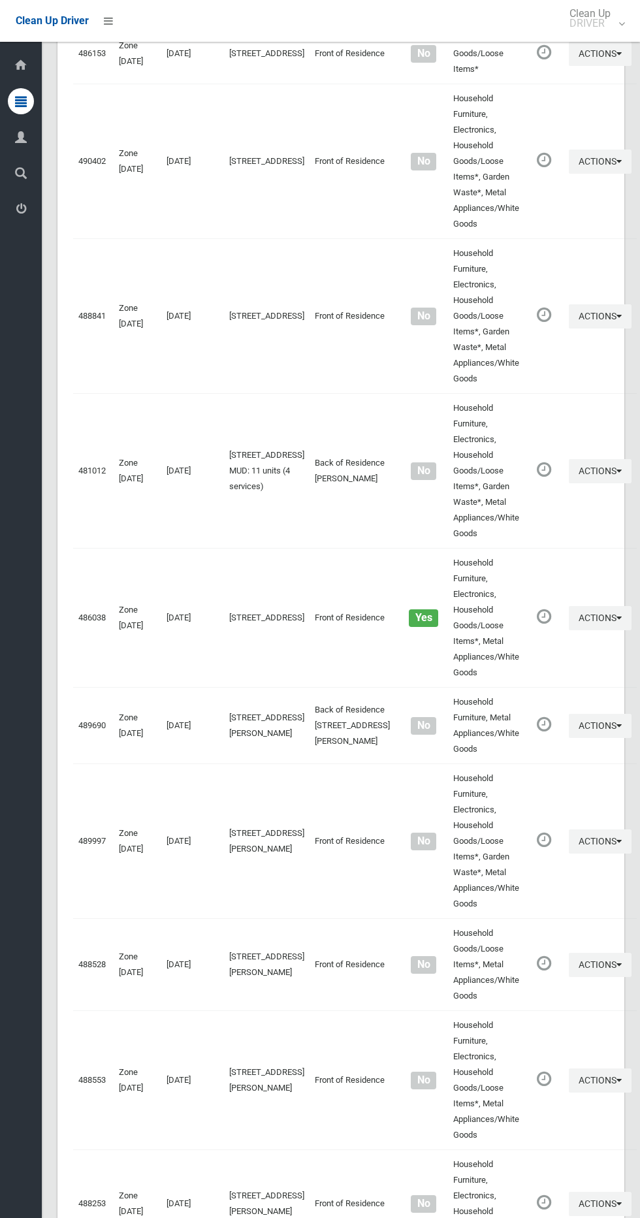
scroll to position [6311, 0]
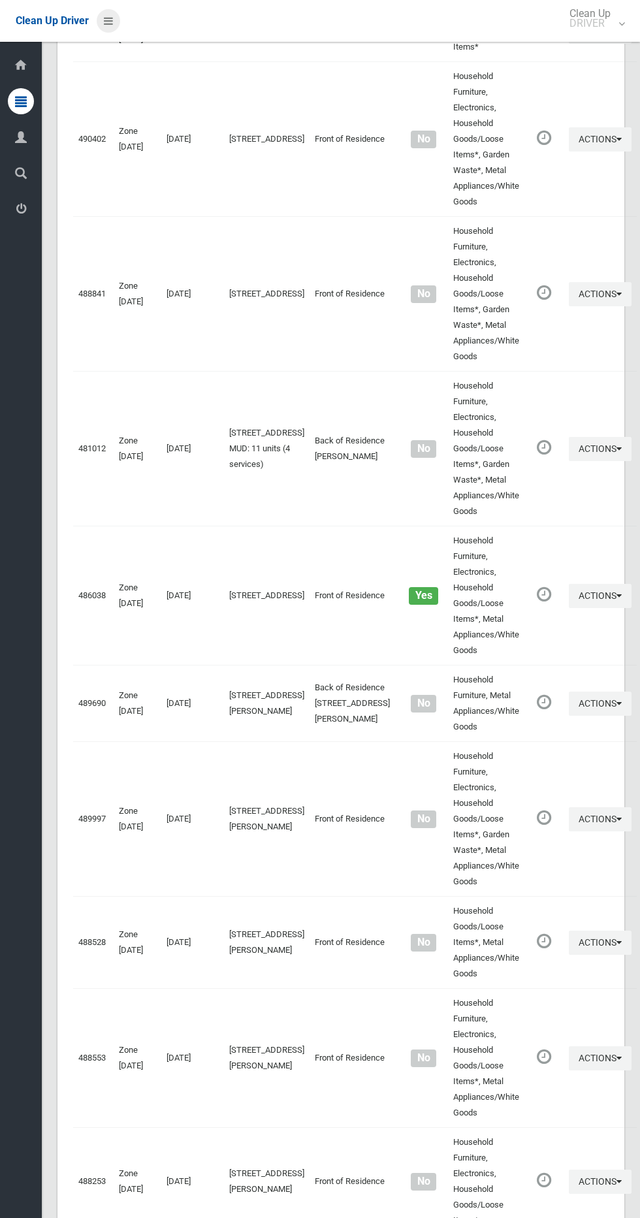
click at [104, 31] on icon at bounding box center [108, 21] width 9 height 22
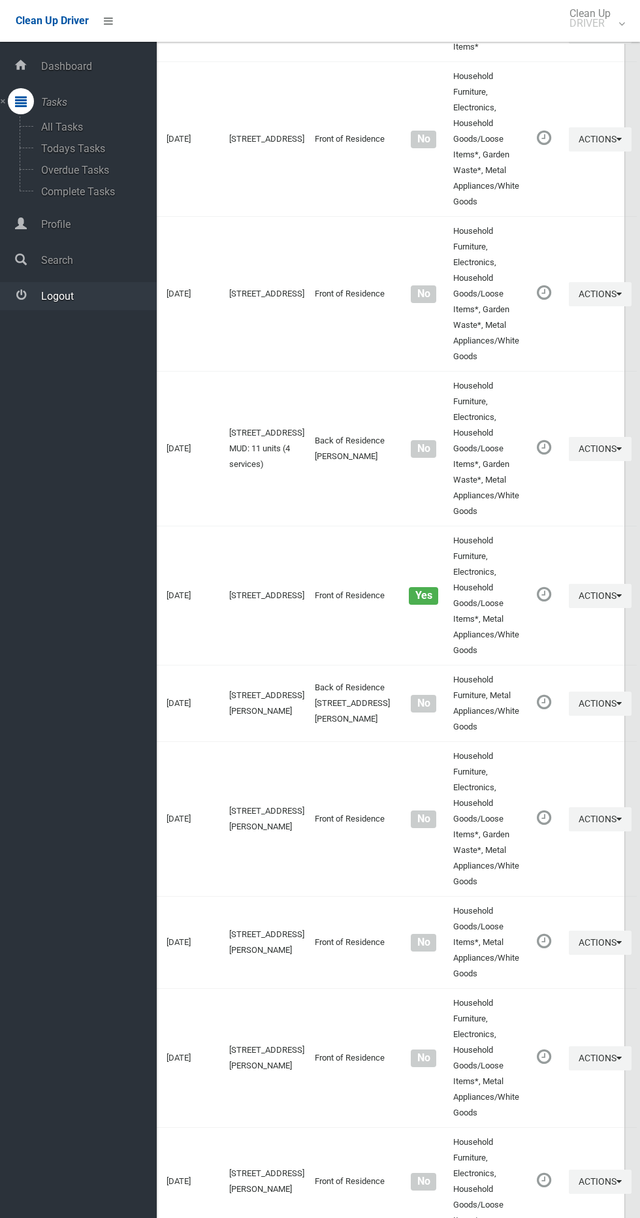
click at [97, 302] on link "Logout" at bounding box center [78, 296] width 157 height 28
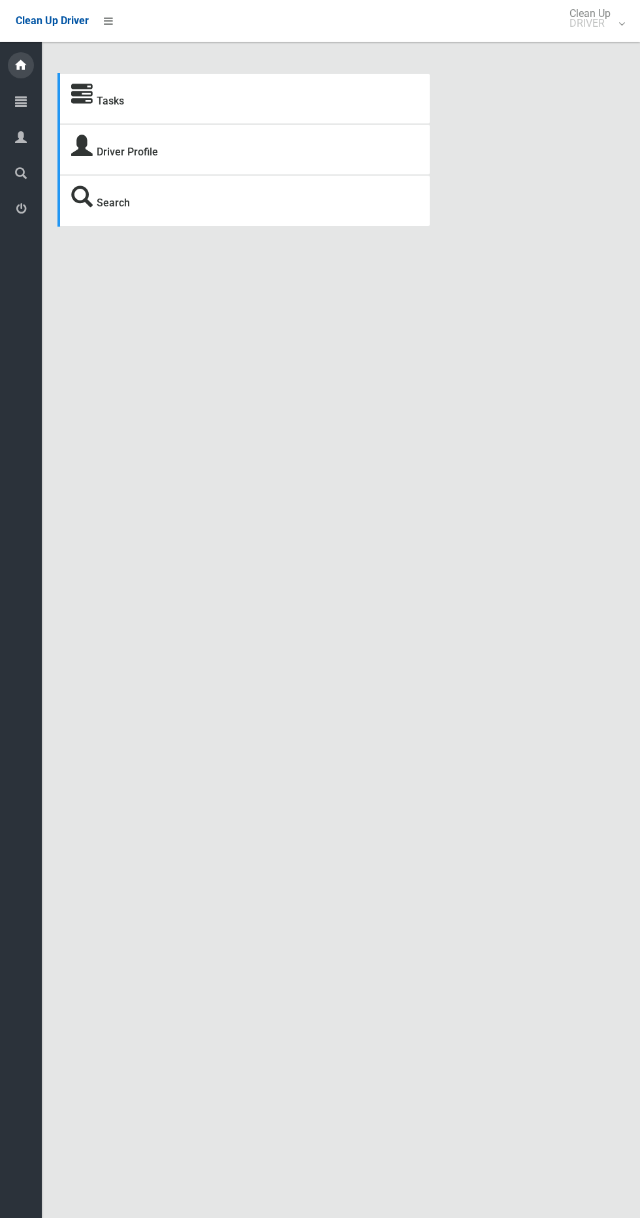
click at [21, 66] on icon at bounding box center [21, 65] width 14 height 26
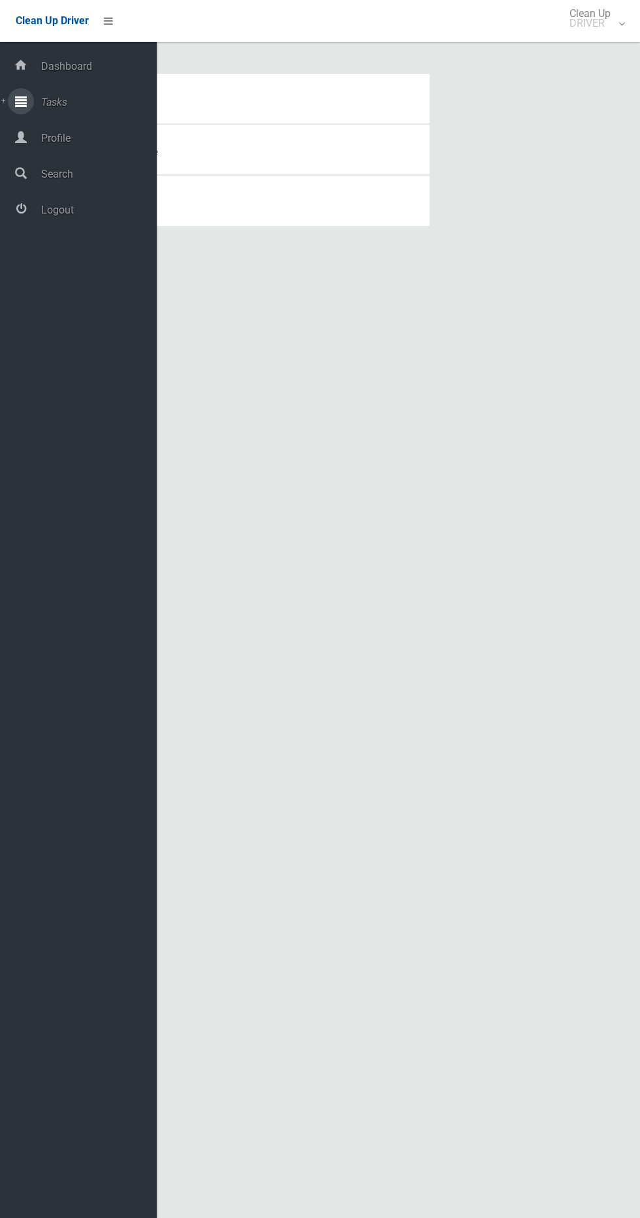
click at [21, 101] on icon at bounding box center [21, 101] width 12 height 26
click at [98, 153] on span "Todays Tasks" at bounding box center [91, 148] width 108 height 12
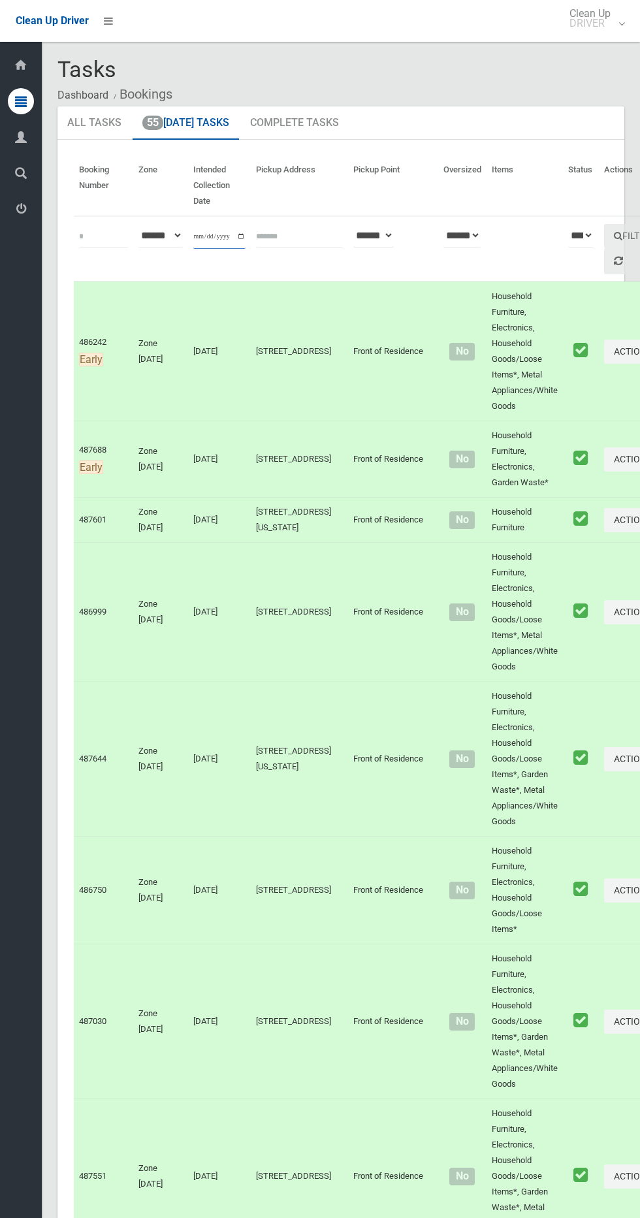
click at [225, 232] on input "**********" at bounding box center [219, 237] width 52 height 24
type input "**********"
click at [604, 247] on button "Filter" at bounding box center [632, 236] width 56 height 24
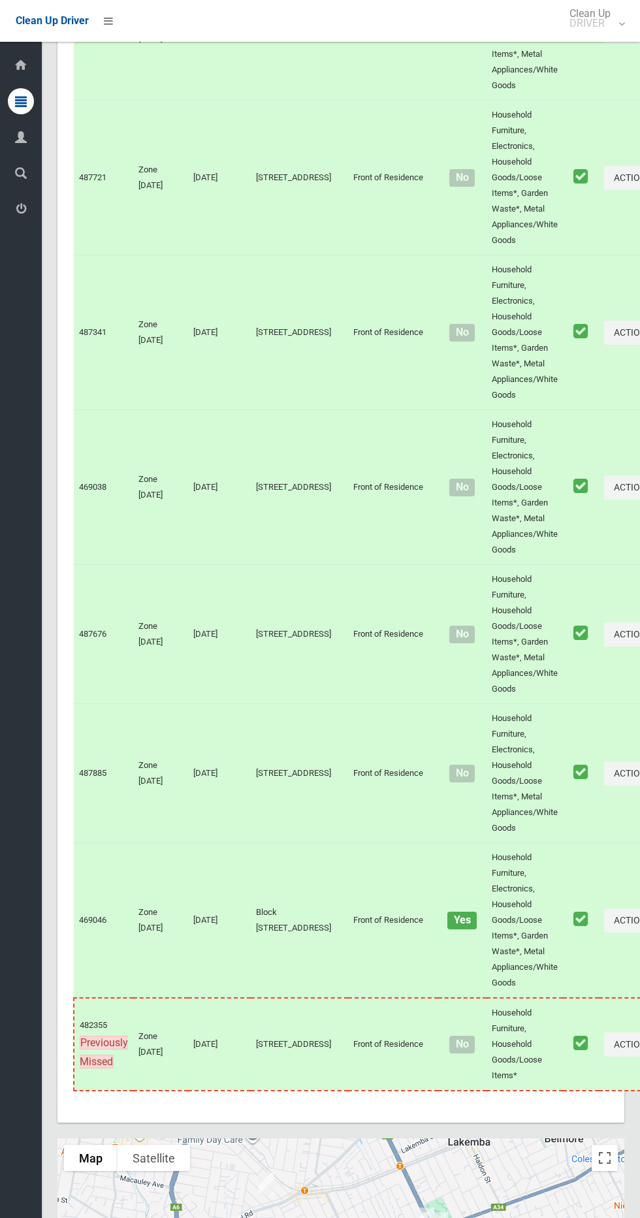
scroll to position [6719, 0]
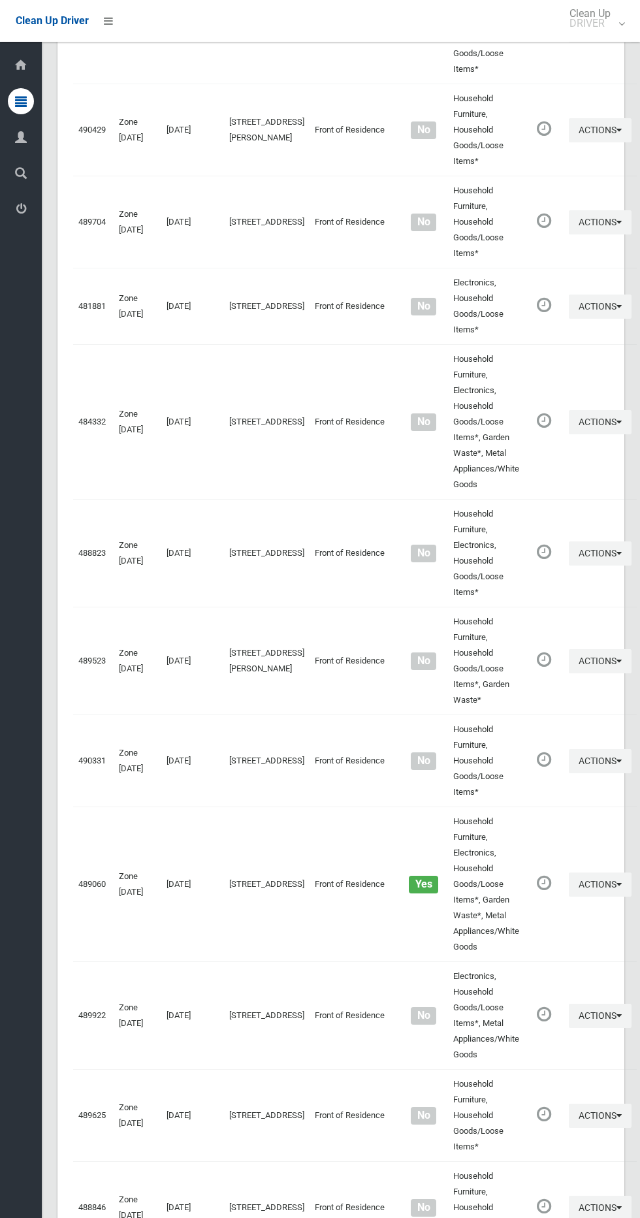
scroll to position [6311, 0]
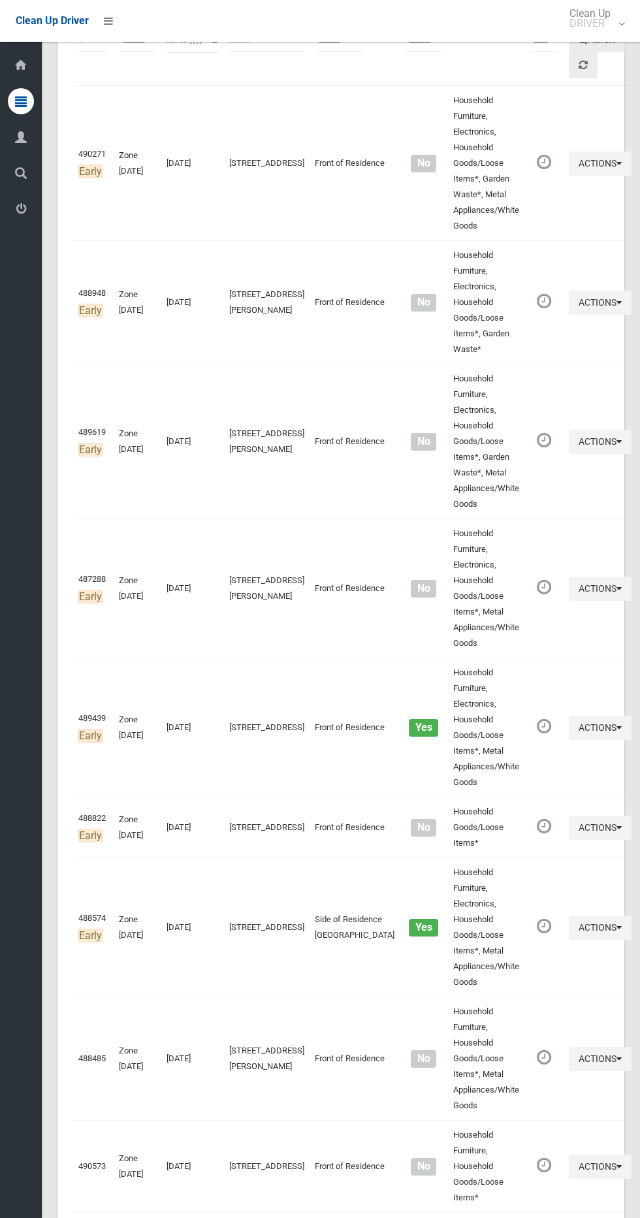
scroll to position [0, 0]
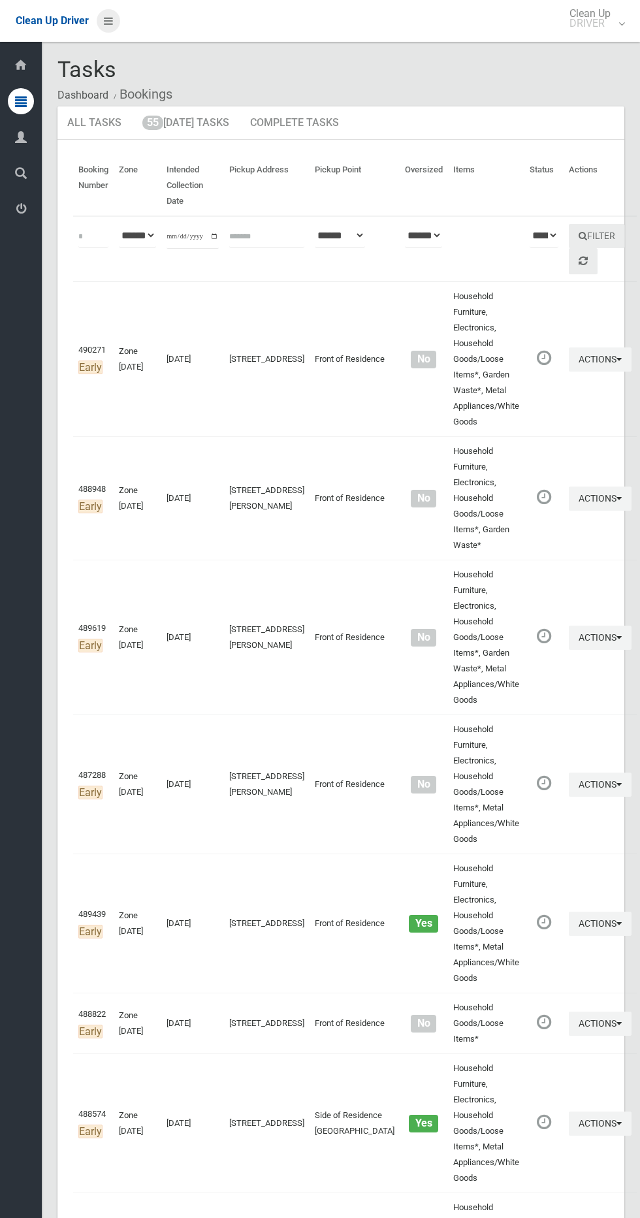
click at [111, 22] on icon at bounding box center [108, 21] width 9 height 22
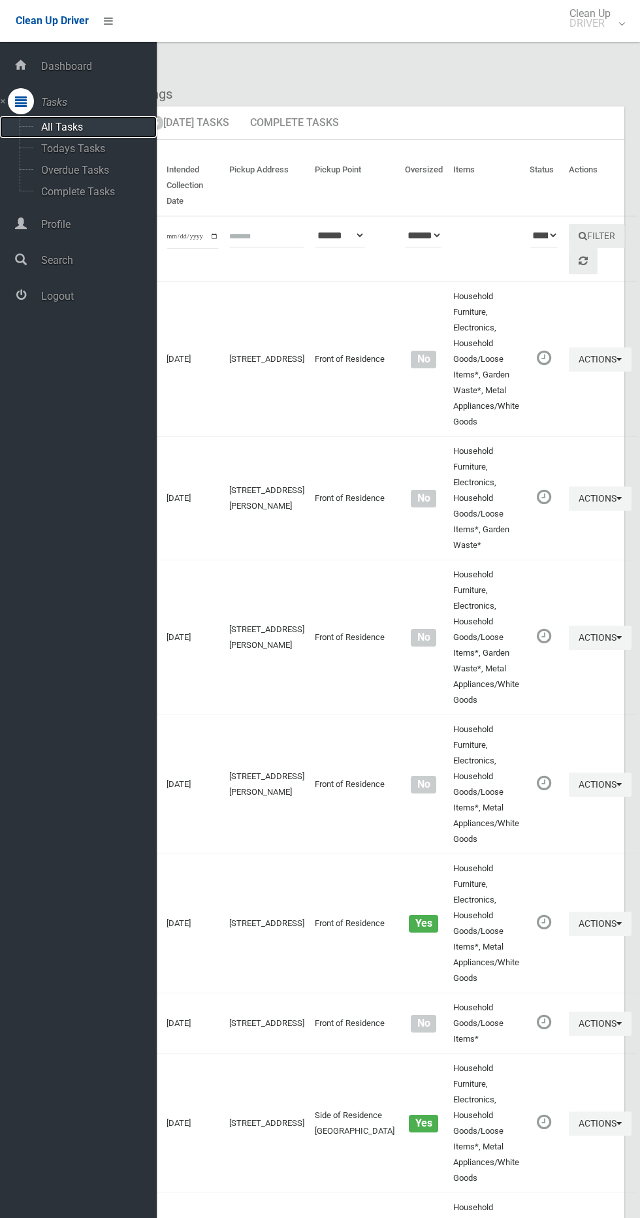
click at [53, 124] on span "All Tasks" at bounding box center [91, 127] width 108 height 12
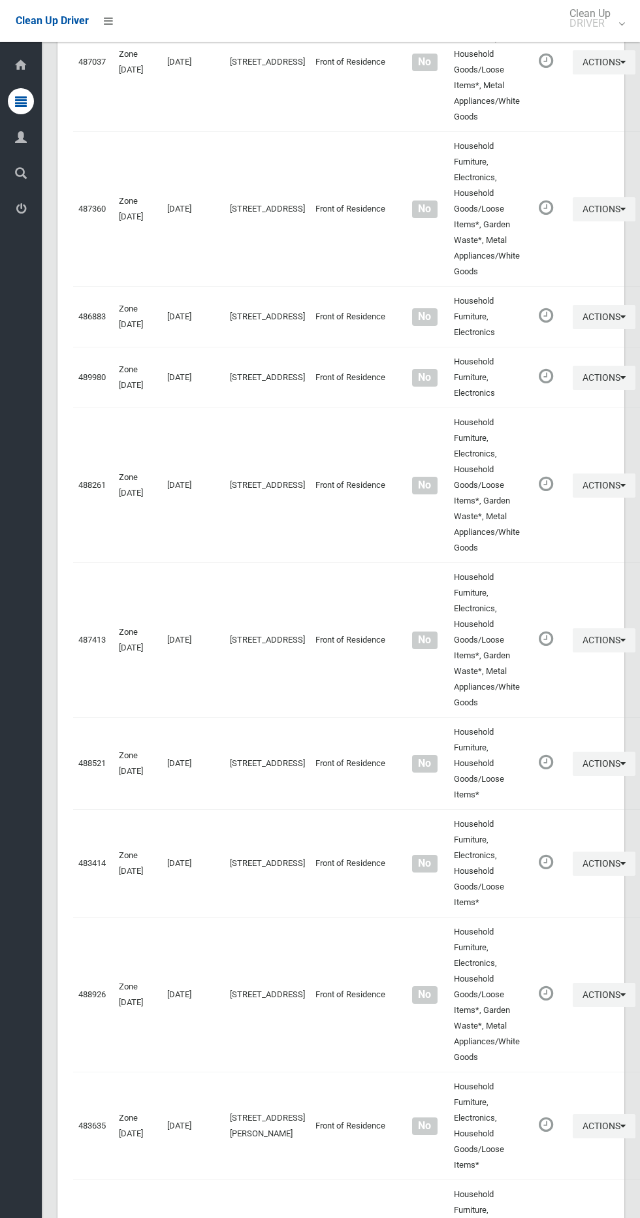
scroll to position [1635, 0]
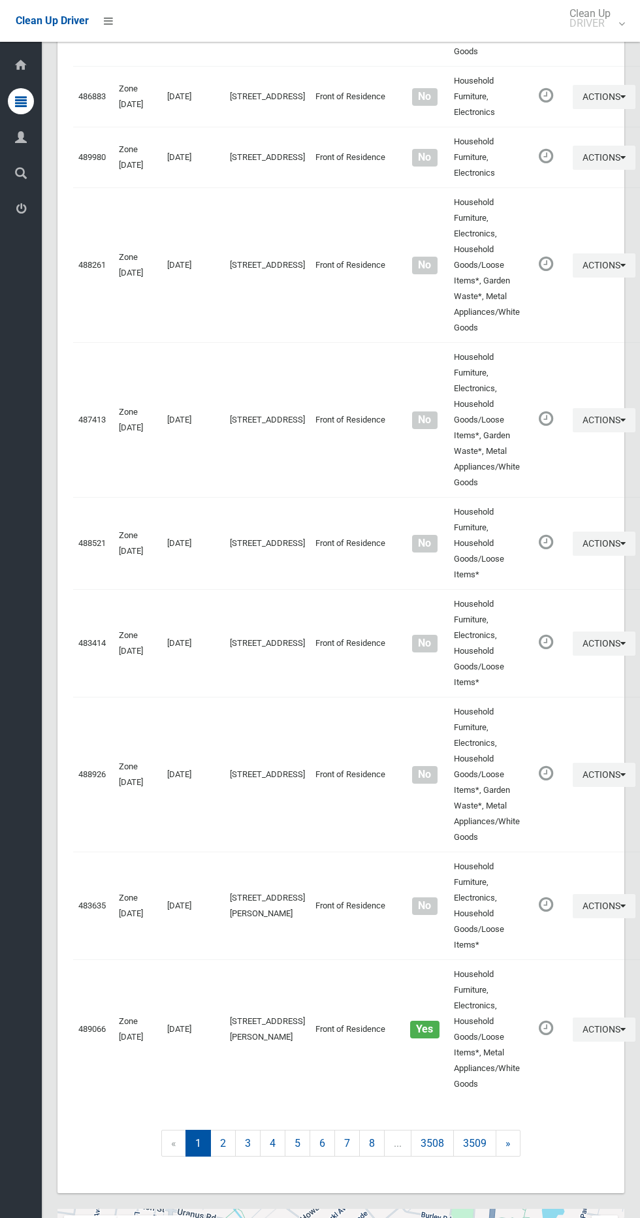
click at [609, 1215] on button "Toggle fullscreen view" at bounding box center [604, 1228] width 26 height 26
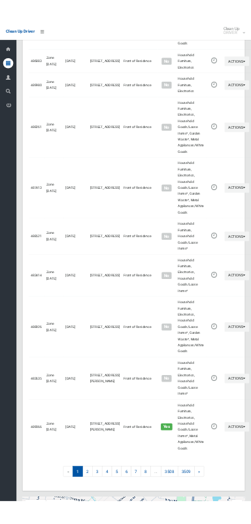
scroll to position [1517, 0]
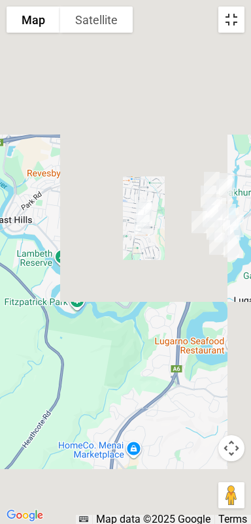
click at [234, 22] on button "Toggle fullscreen view" at bounding box center [231, 20] width 26 height 26
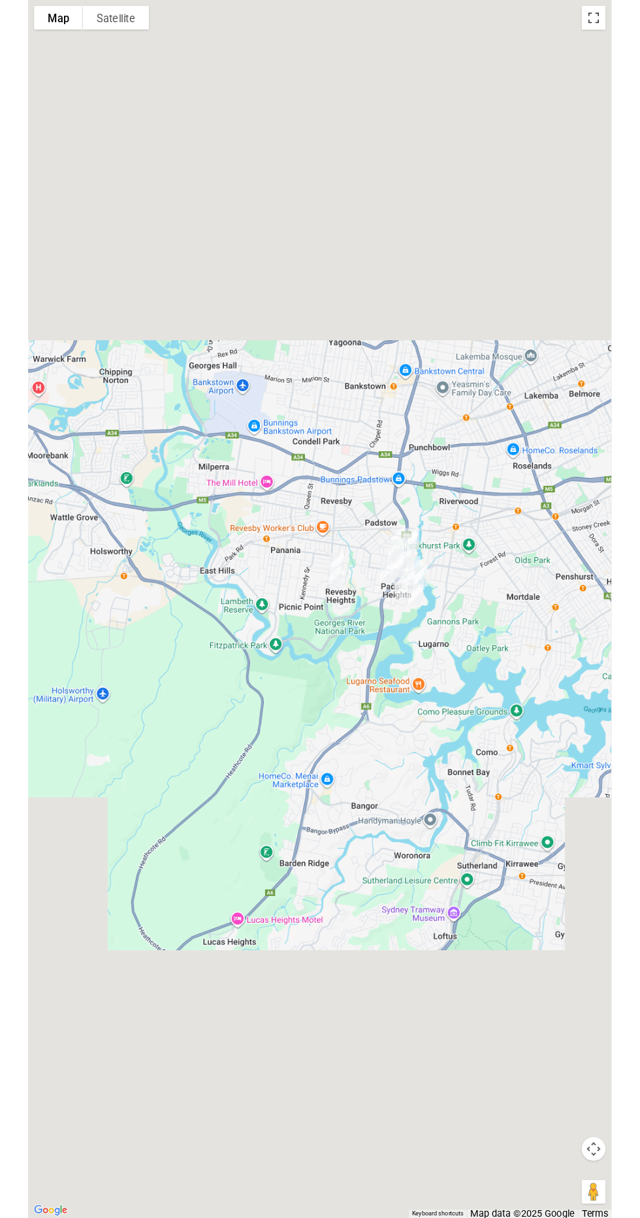
scroll to position [1587, 0]
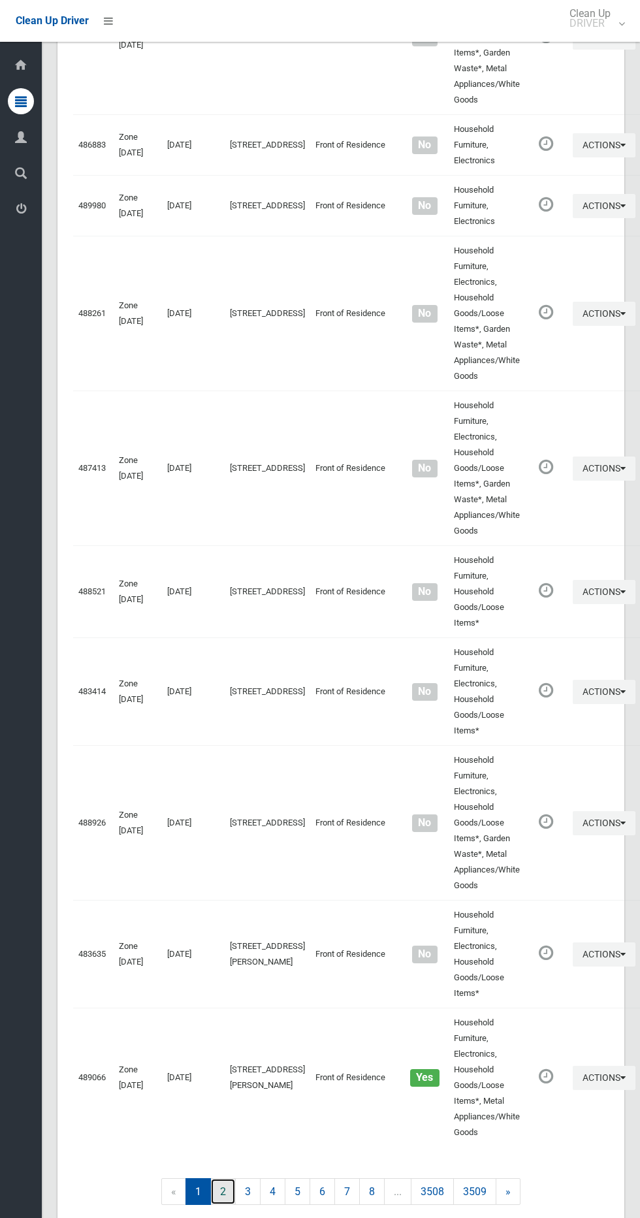
click at [223, 1178] on link "2" at bounding box center [222, 1191] width 25 height 27
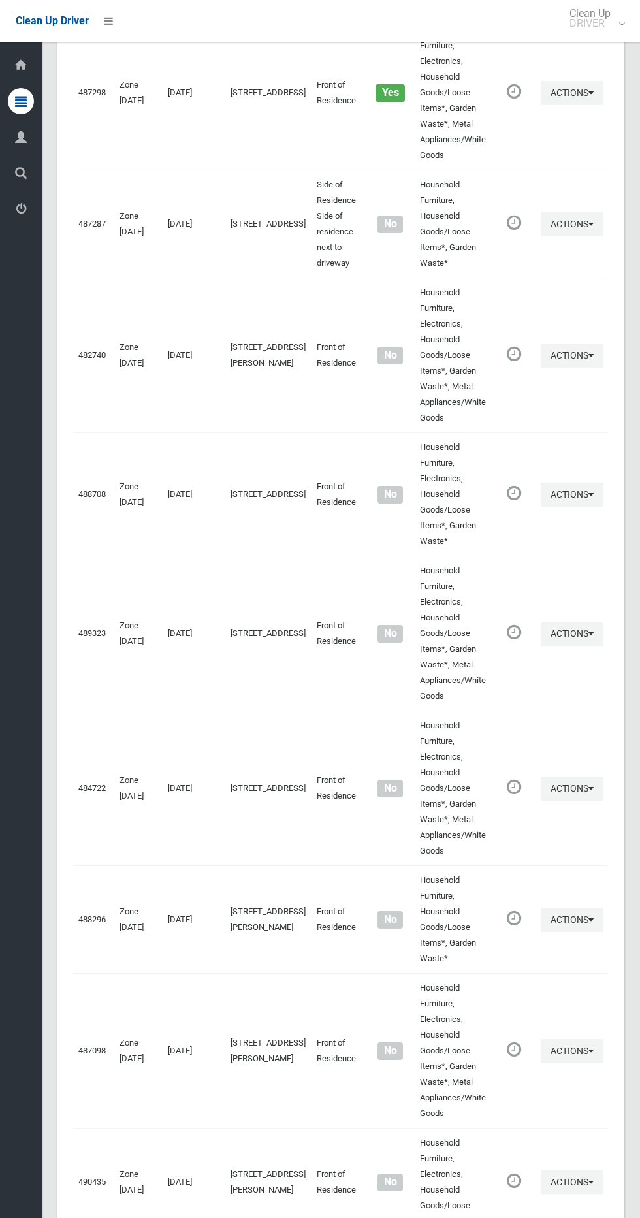
scroll to position [1400, 0]
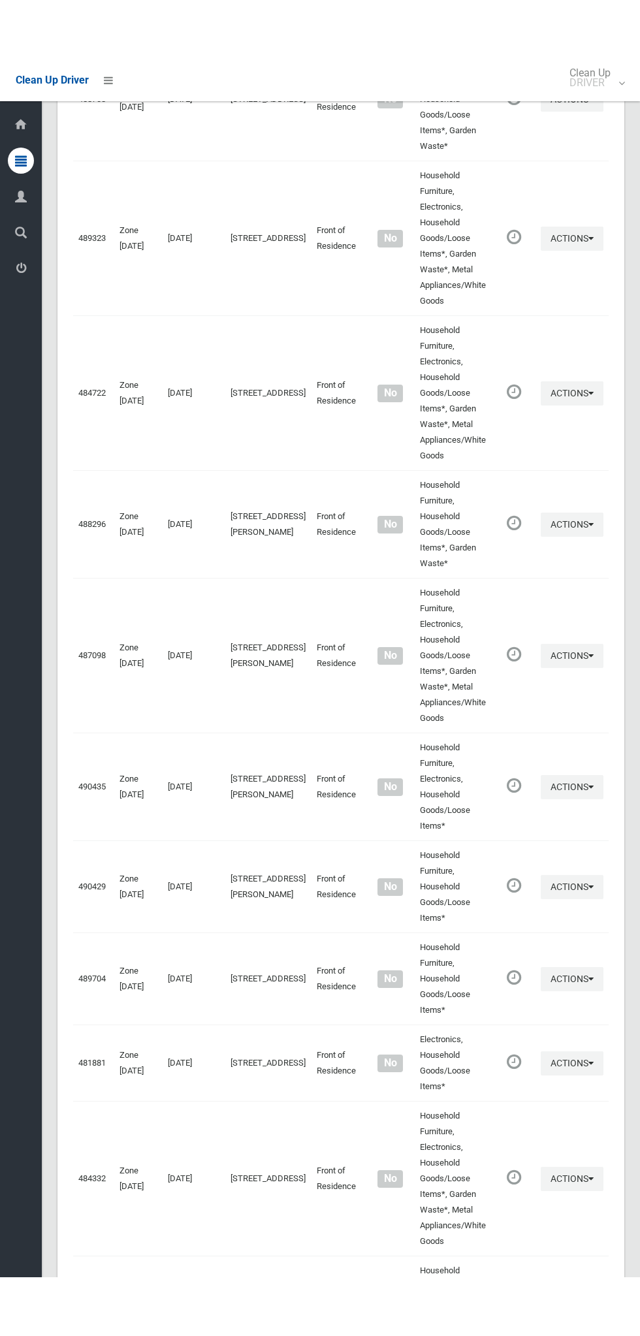
scroll to position [1282, 0]
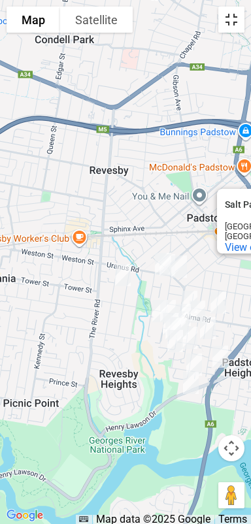
click at [236, 14] on button "Toggle fullscreen view" at bounding box center [231, 20] width 26 height 26
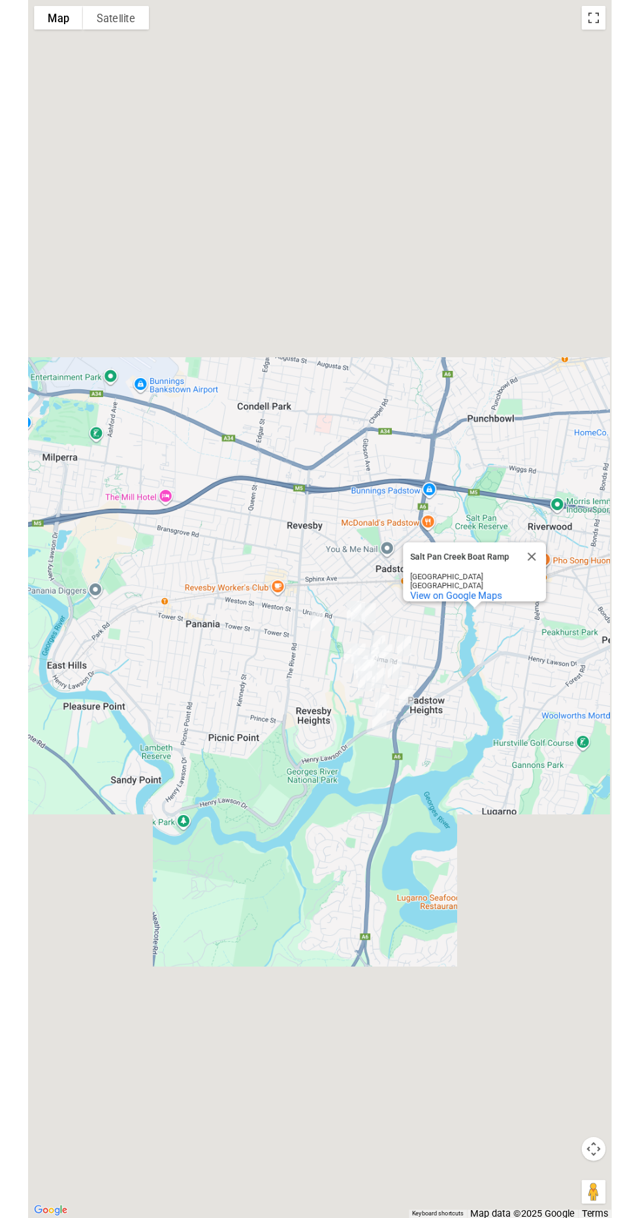
scroll to position [1360, 0]
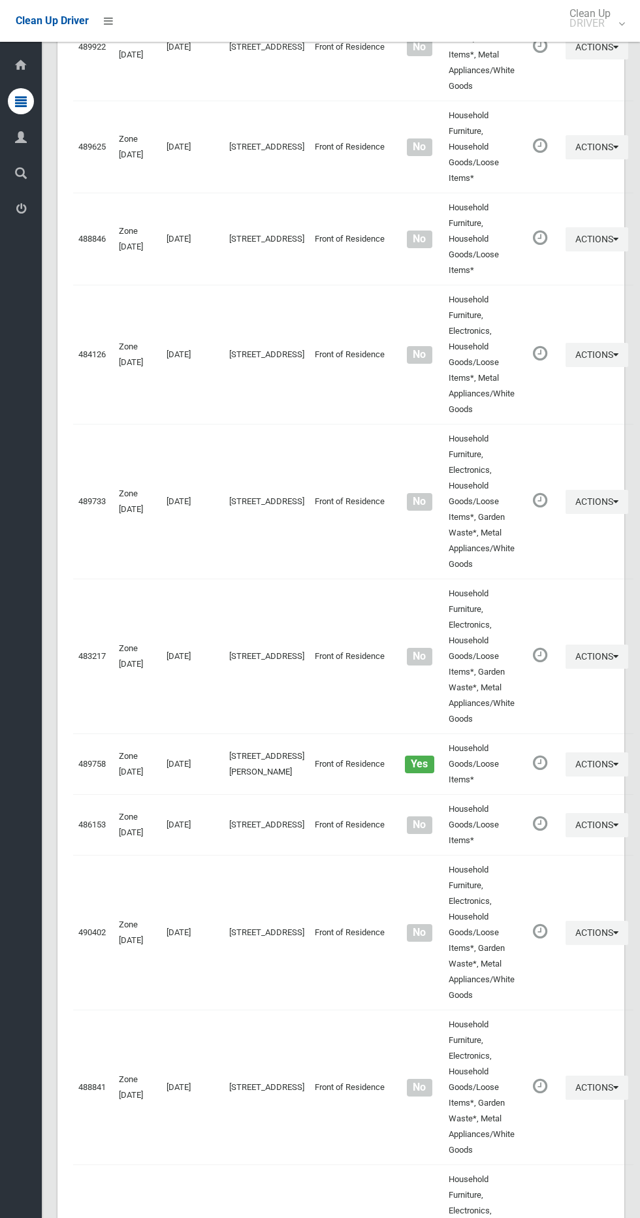
scroll to position [1792, 0]
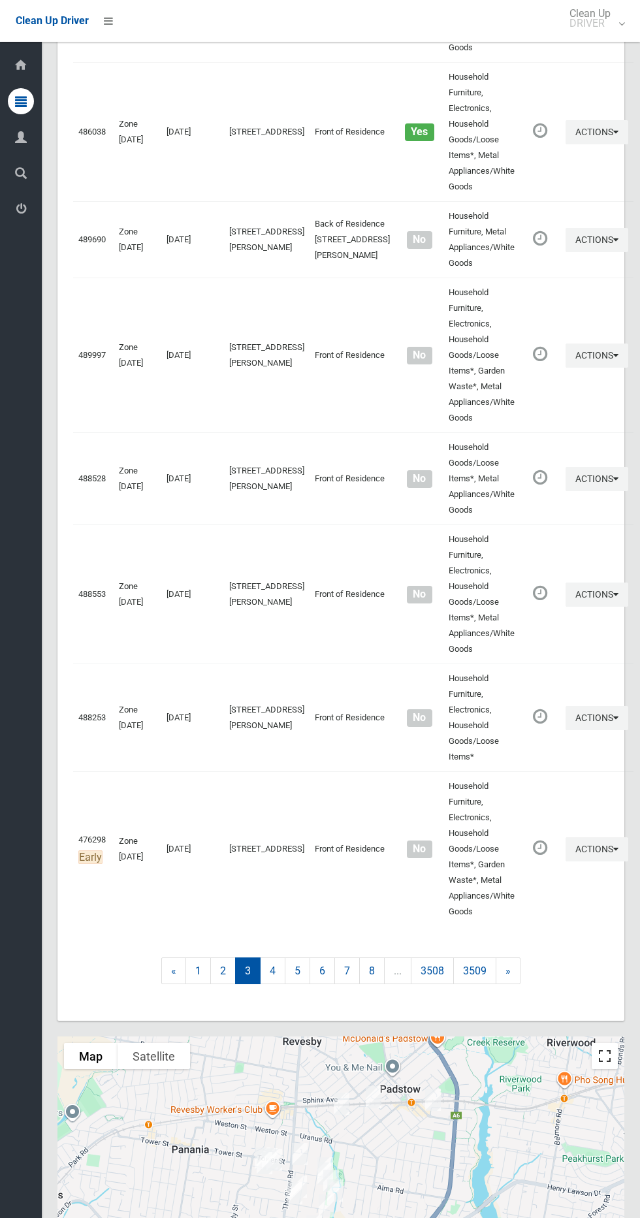
click at [606, 1043] on button "Toggle fullscreen view" at bounding box center [604, 1056] width 26 height 26
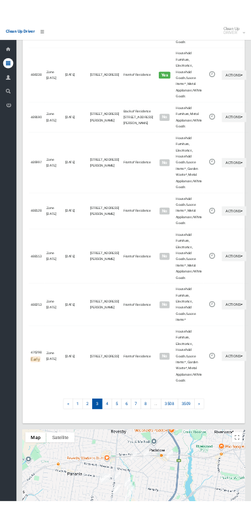
scroll to position [1674, 0]
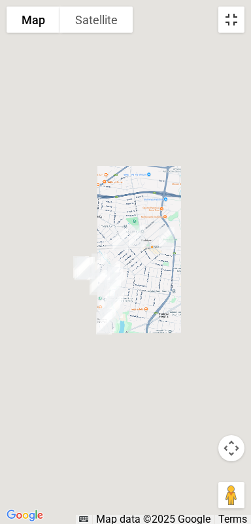
click at [234, 24] on button "Toggle fullscreen view" at bounding box center [231, 20] width 26 height 26
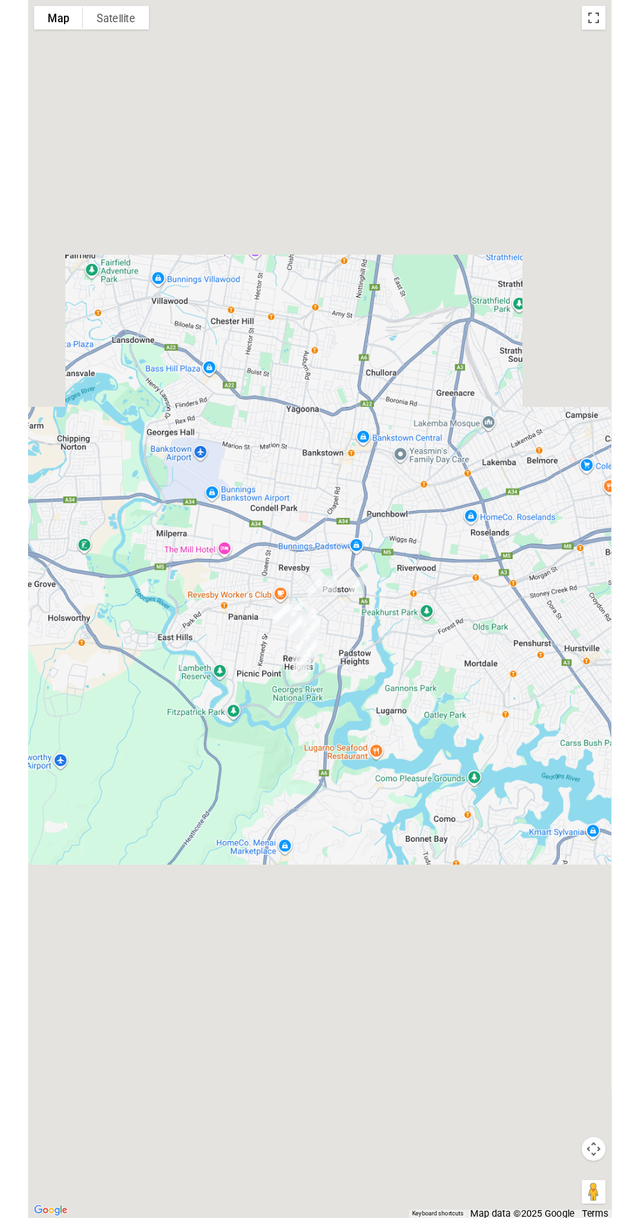
scroll to position [1756, 0]
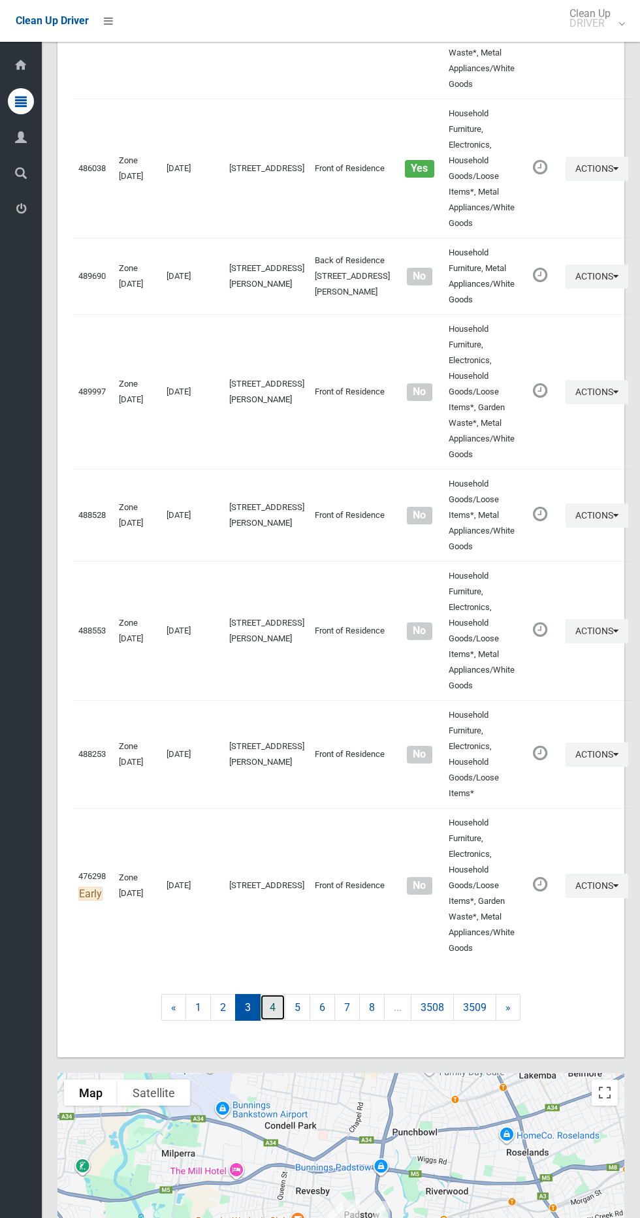
click at [272, 994] on link "4" at bounding box center [272, 1007] width 25 height 27
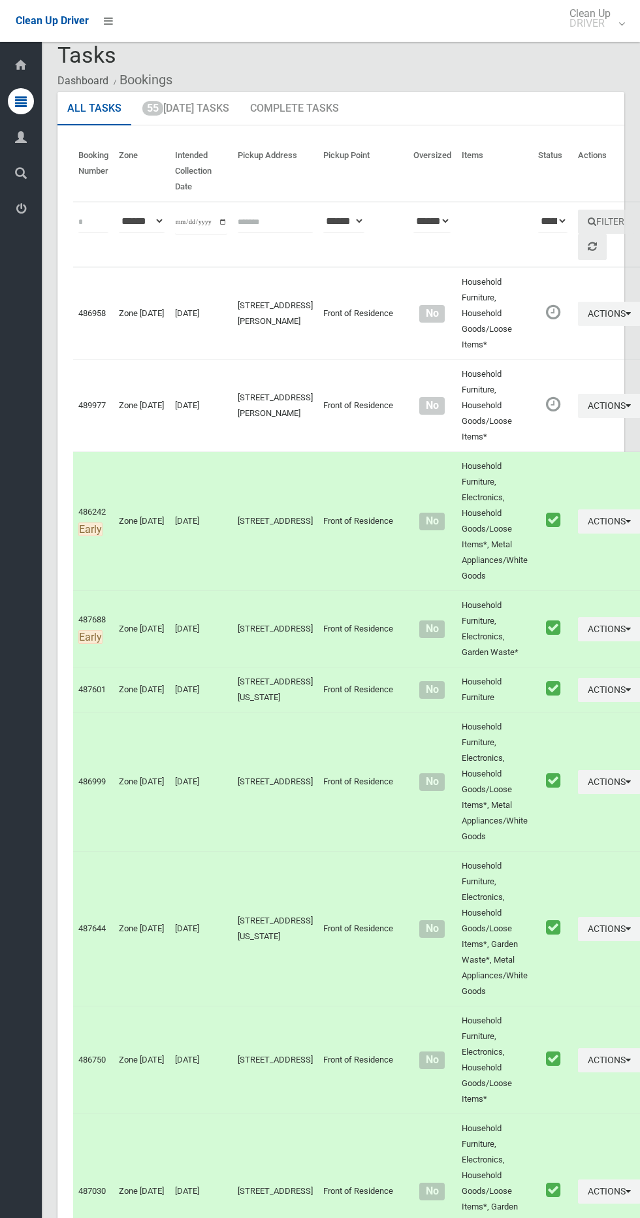
scroll to position [24, 0]
